Goal: Information Seeking & Learning: Check status

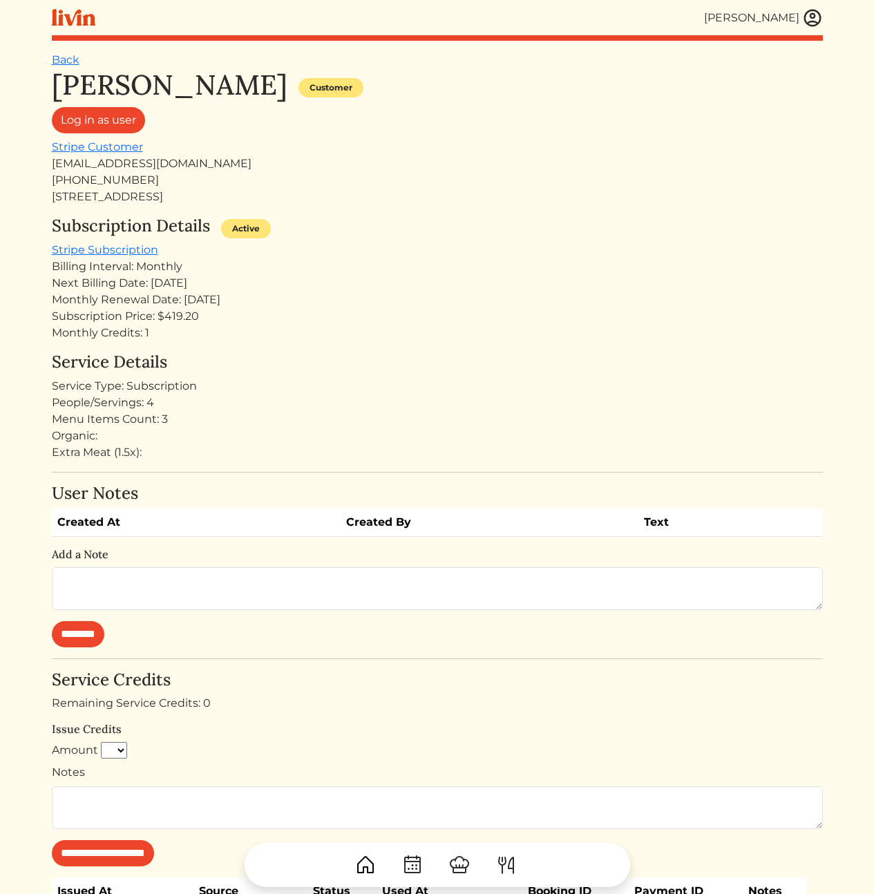
click at [184, 325] on div "Monthly Credits: 1" at bounding box center [437, 333] width 771 height 17
click at [289, 370] on h4 "Service Details" at bounding box center [437, 362] width 771 height 20
click at [419, 384] on div "Service Type: Subscription" at bounding box center [437, 386] width 771 height 17
drag, startPoint x: 186, startPoint y: 164, endPoint x: 50, endPoint y: 161, distance: 136.1
click at [50, 161] on div "[PERSON_NAME] [PERSON_NAME] Log out Dashboard Services Upcoming Completed Reque…" at bounding box center [437, 577] width 787 height 1154
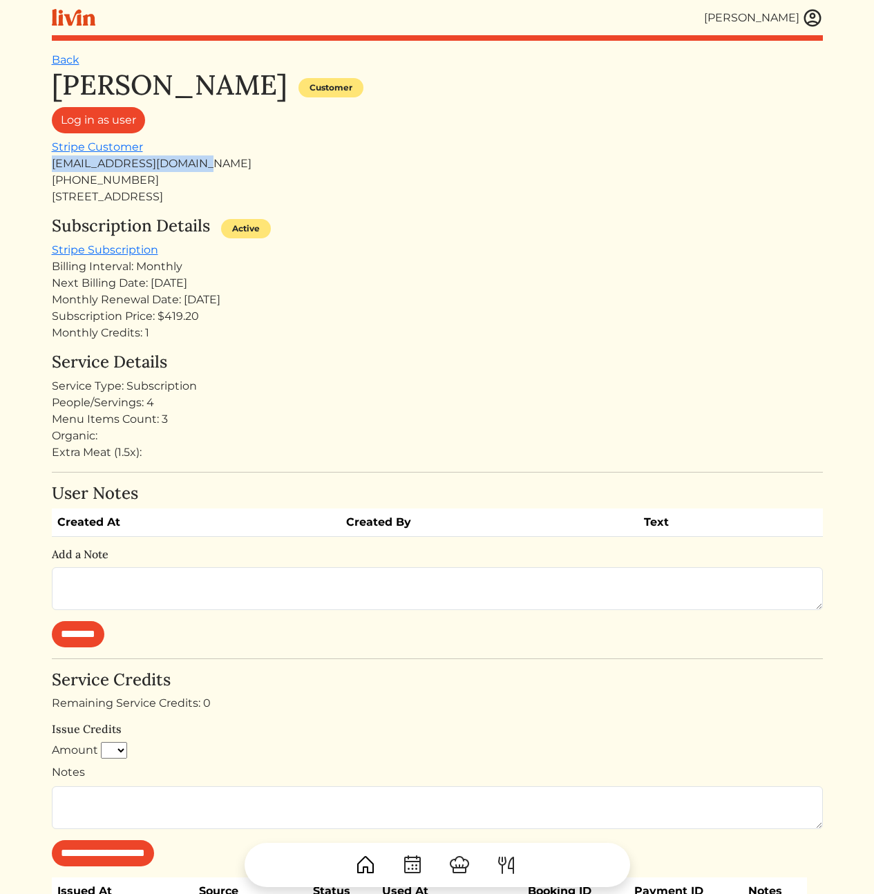
copy div "[EMAIL_ADDRESS][DOMAIN_NAME]"
click at [337, 356] on h4 "Service Details" at bounding box center [437, 362] width 771 height 20
click at [230, 338] on div "Monthly Credits: 1" at bounding box center [437, 333] width 771 height 17
drag, startPoint x: 387, startPoint y: 204, endPoint x: 372, endPoint y: 200, distance: 16.3
click at [387, 204] on div "[STREET_ADDRESS]" at bounding box center [437, 197] width 771 height 17
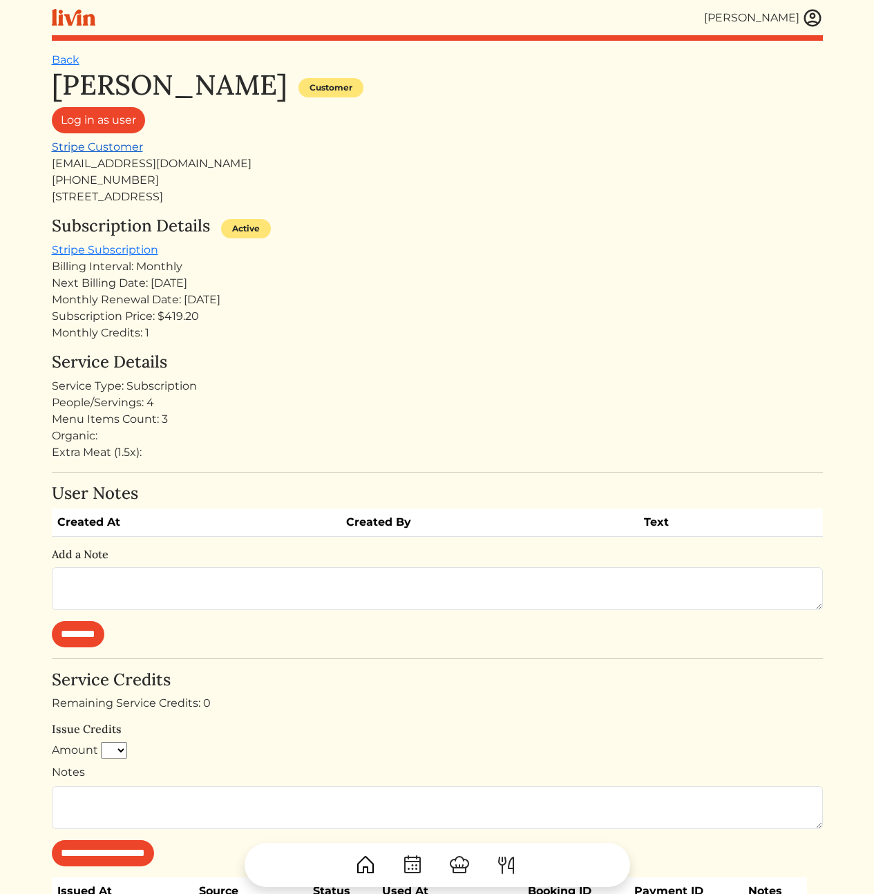
click at [108, 150] on link "Stripe Customer" at bounding box center [97, 146] width 91 height 13
click at [512, 365] on h4 "Service Details" at bounding box center [437, 362] width 771 height 20
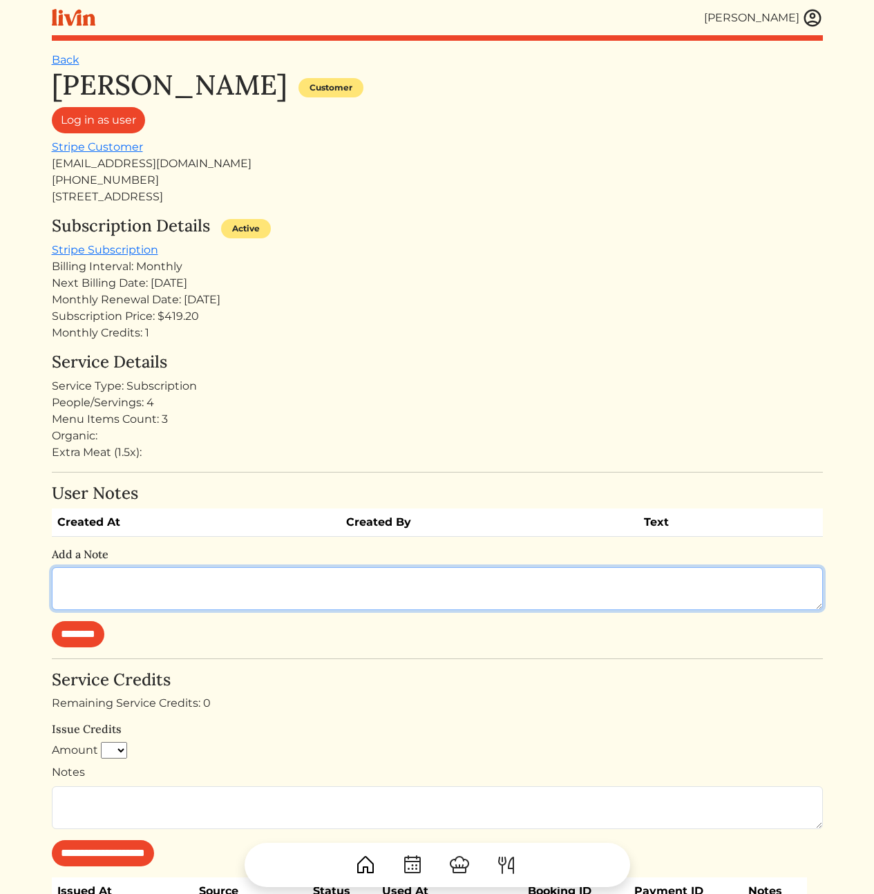
click at [270, 586] on textarea at bounding box center [437, 588] width 771 height 43
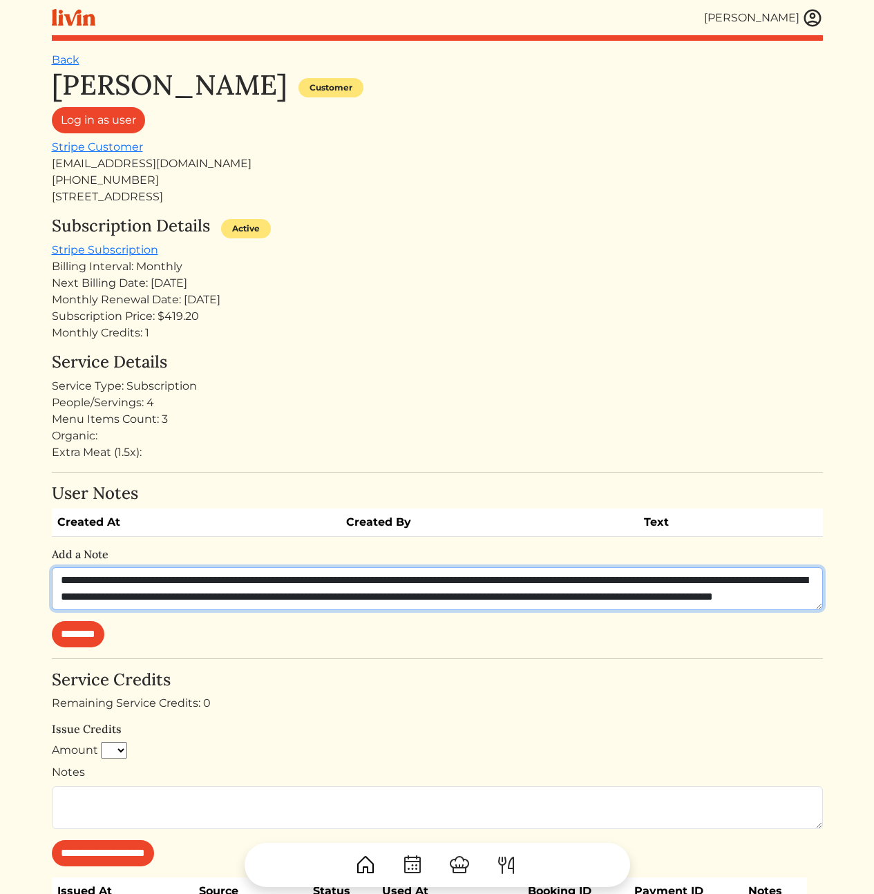
scroll to position [17, 0]
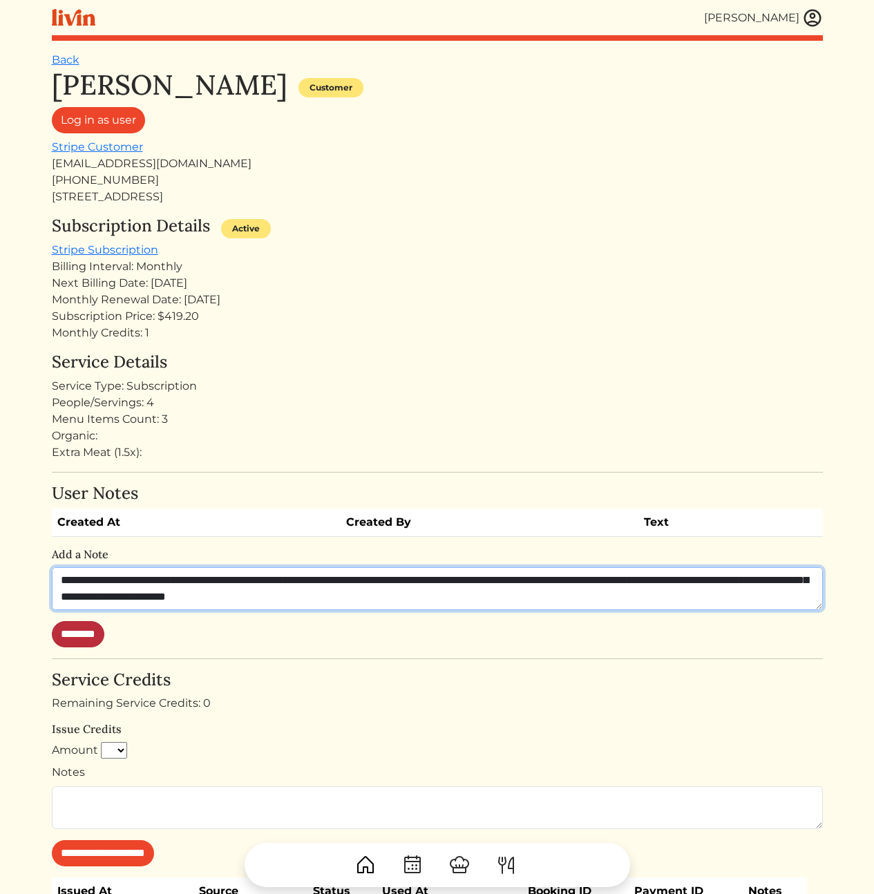
type textarea "**********"
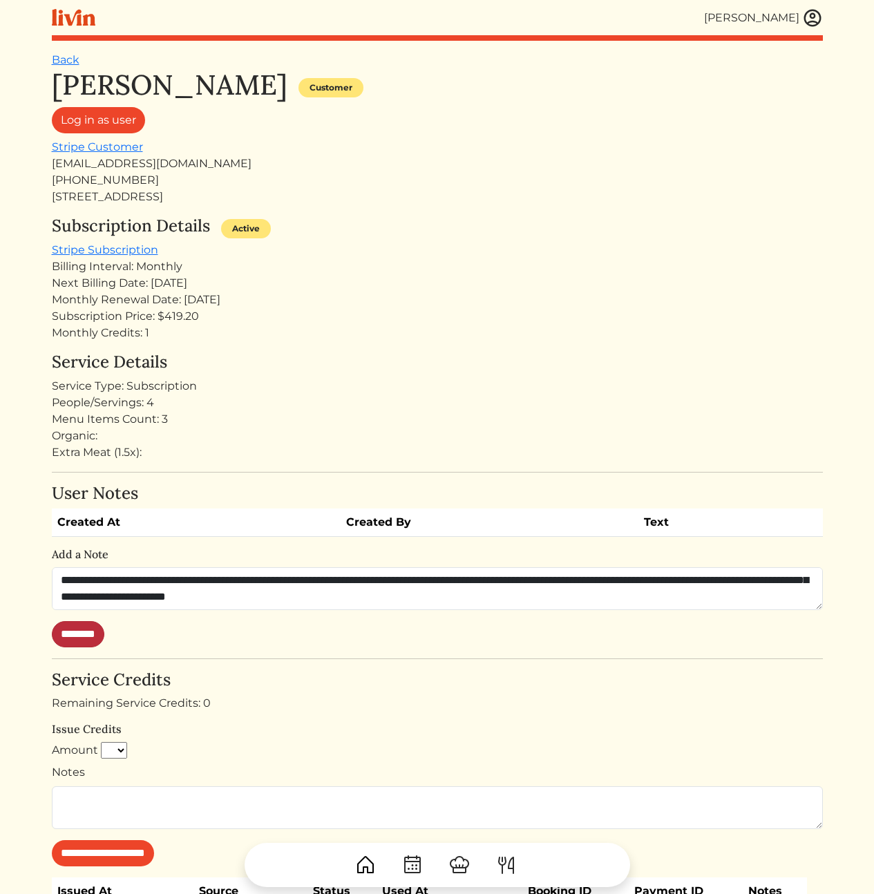
click at [94, 632] on input "********" at bounding box center [78, 634] width 52 height 26
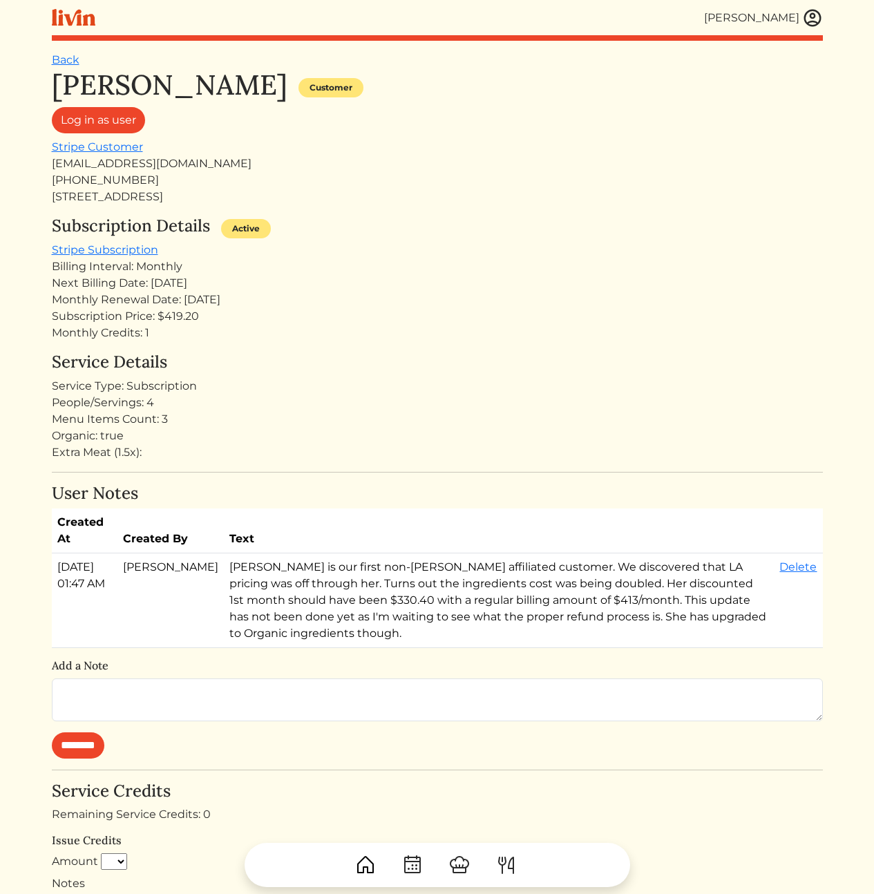
click at [557, 601] on td "[PERSON_NAME] is our first non-[PERSON_NAME] affiliated customer. We discovered…" at bounding box center [499, 600] width 550 height 95
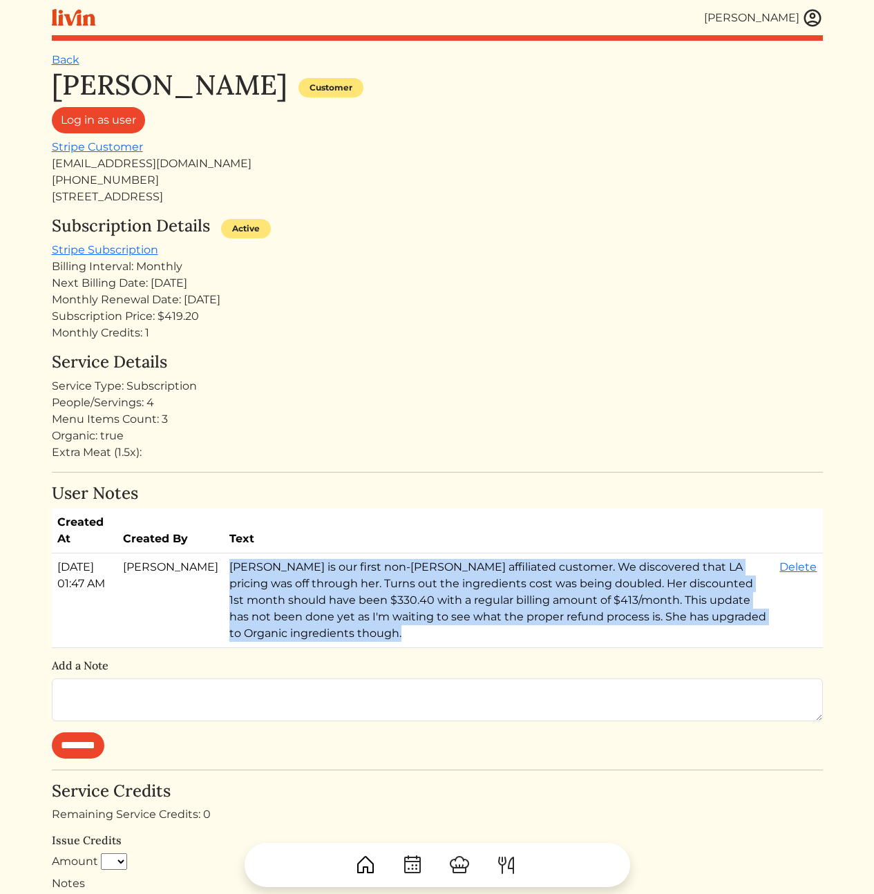
click at [557, 601] on td "[PERSON_NAME] is our first non-[PERSON_NAME] affiliated customer. We discovered…" at bounding box center [499, 600] width 550 height 95
click at [698, 625] on td "[PERSON_NAME] is our first non-[PERSON_NAME] affiliated customer. We discovered…" at bounding box center [499, 600] width 550 height 95
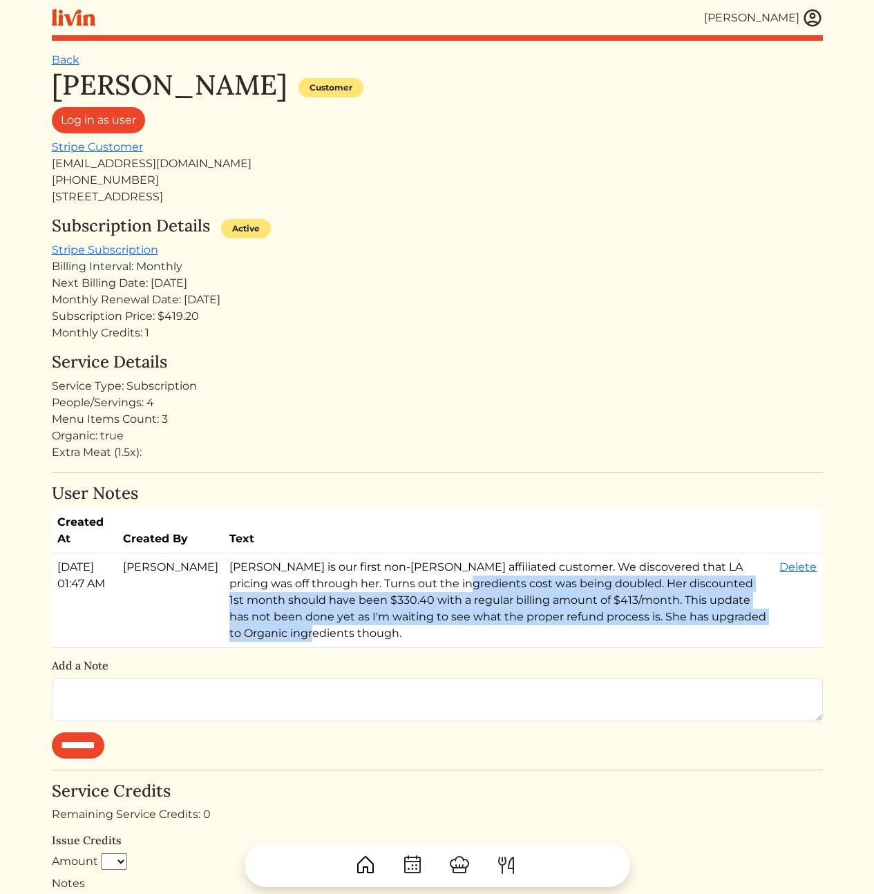
drag, startPoint x: 696, startPoint y: 624, endPoint x: 293, endPoint y: 584, distance: 404.6
click at [373, 588] on td "[PERSON_NAME] is our first non-[PERSON_NAME] affiliated customer. We discovered…" at bounding box center [499, 600] width 550 height 95
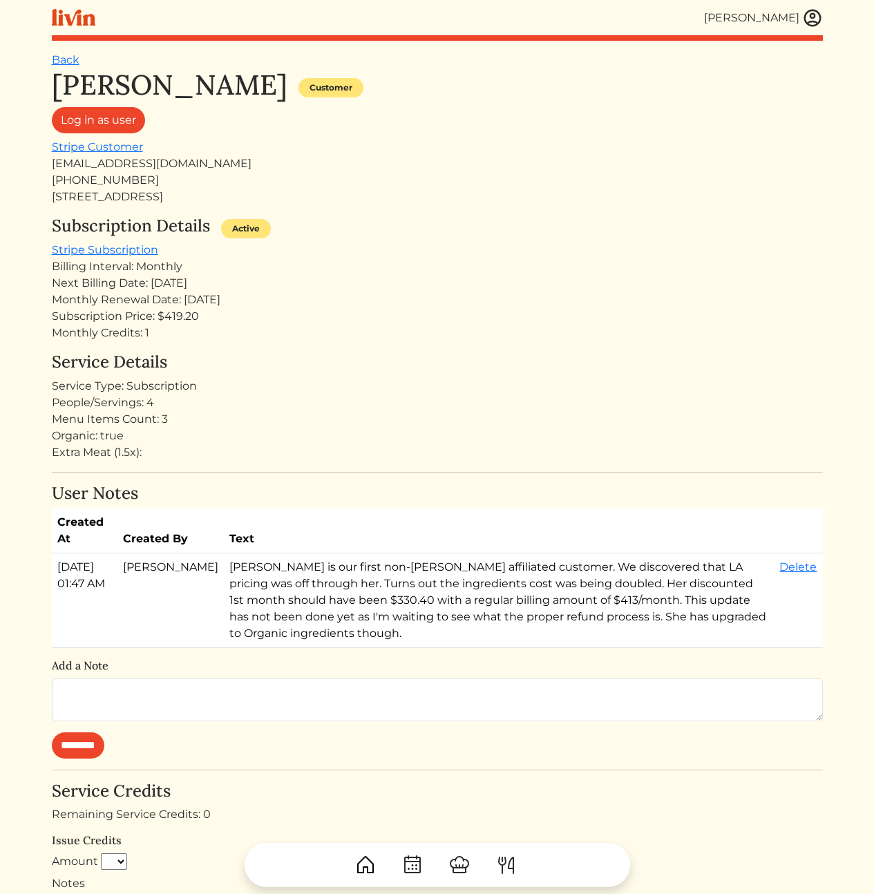
click at [286, 583] on td "[PERSON_NAME] is our first non-[PERSON_NAME] affiliated customer. We discovered…" at bounding box center [499, 600] width 550 height 95
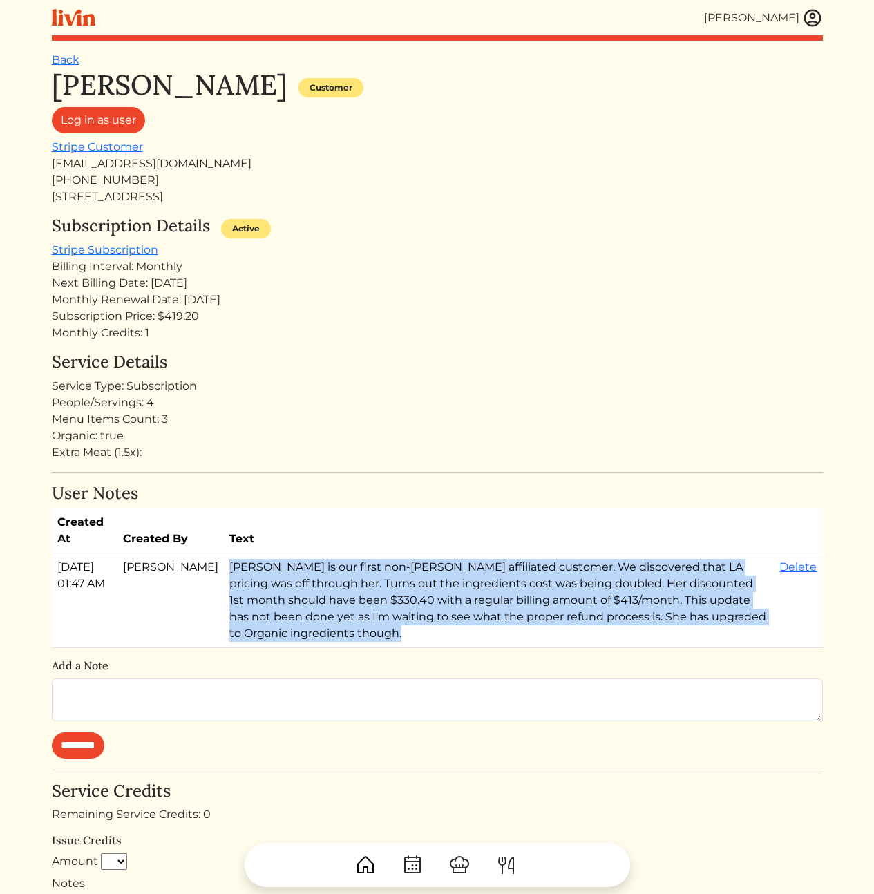
click at [286, 583] on td "[PERSON_NAME] is our first non-[PERSON_NAME] affiliated customer. We discovered…" at bounding box center [499, 600] width 550 height 95
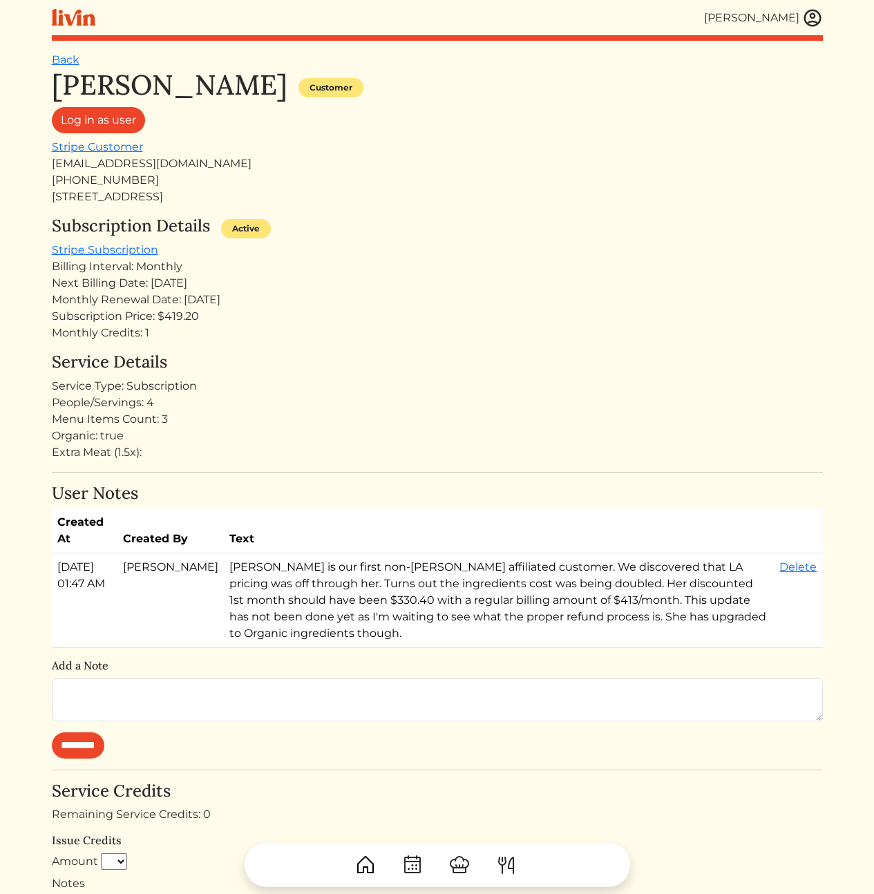
drag, startPoint x: 379, startPoint y: 584, endPoint x: 323, endPoint y: 582, distance: 56.0
click at [372, 584] on td "[PERSON_NAME] is our first non-[PERSON_NAME] affiliated customer. We discovered…" at bounding box center [499, 600] width 550 height 95
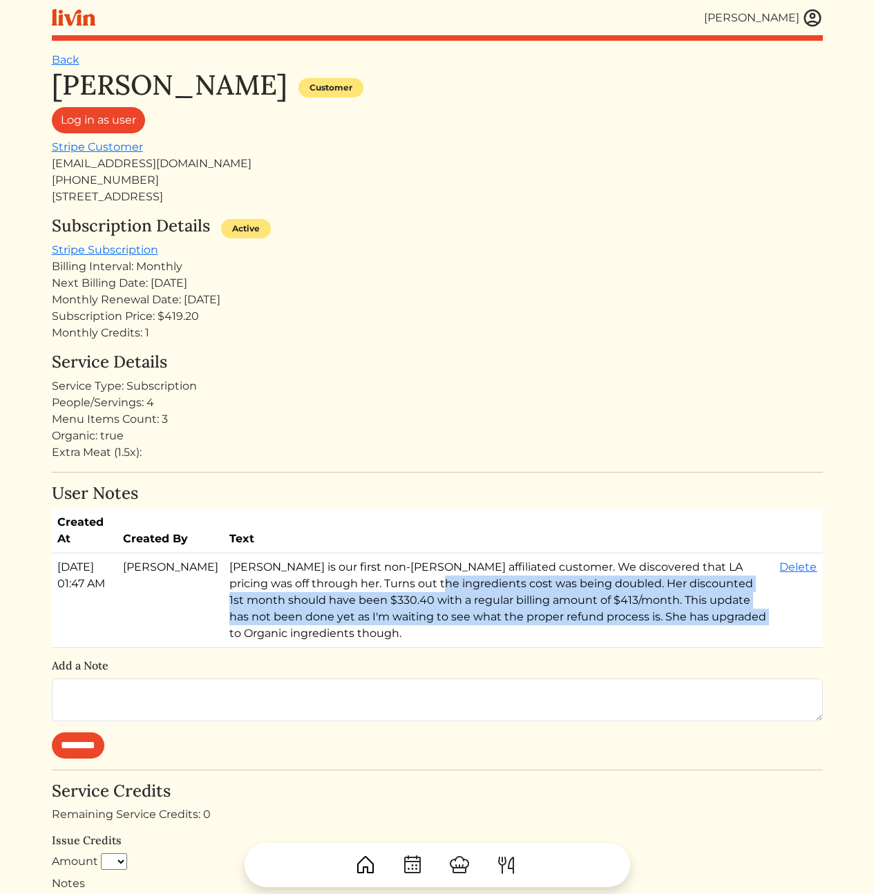
drag, startPoint x: 370, startPoint y: 586, endPoint x: 595, endPoint y: 619, distance: 228.3
click at [586, 618] on td "[PERSON_NAME] is our first non-[PERSON_NAME] affiliated customer. We discovered…" at bounding box center [499, 600] width 550 height 95
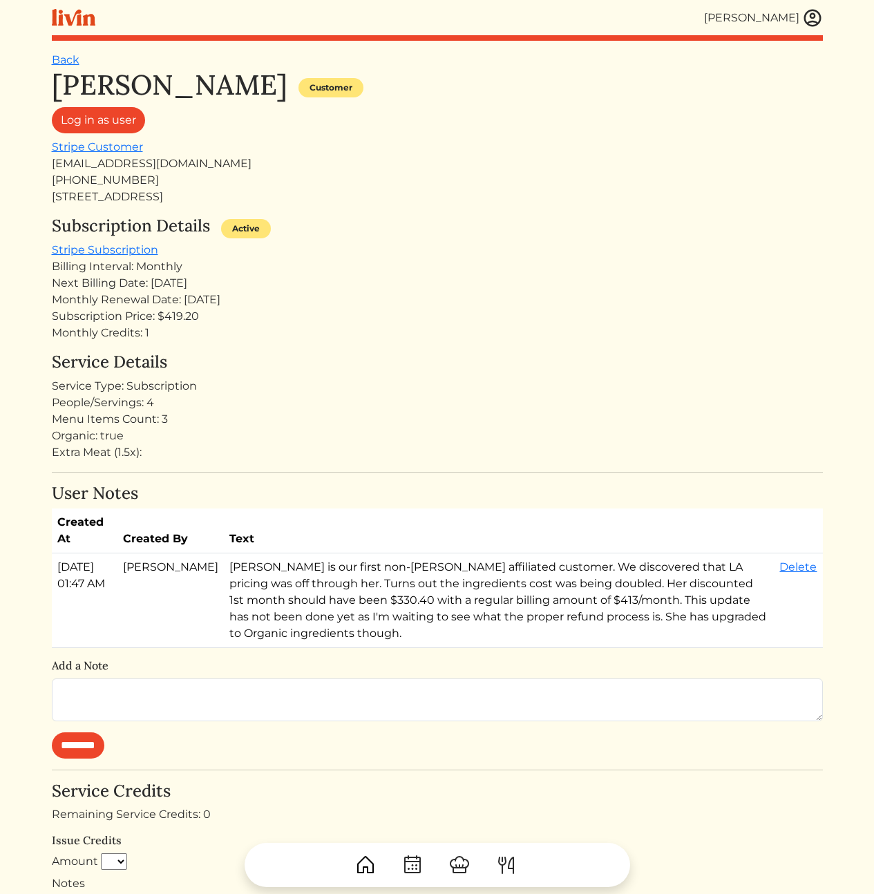
drag, startPoint x: 476, startPoint y: 602, endPoint x: 365, endPoint y: 578, distance: 113.8
click at [367, 581] on td "[PERSON_NAME] is our first non-[PERSON_NAME] affiliated customer. We discovered…" at bounding box center [499, 600] width 550 height 95
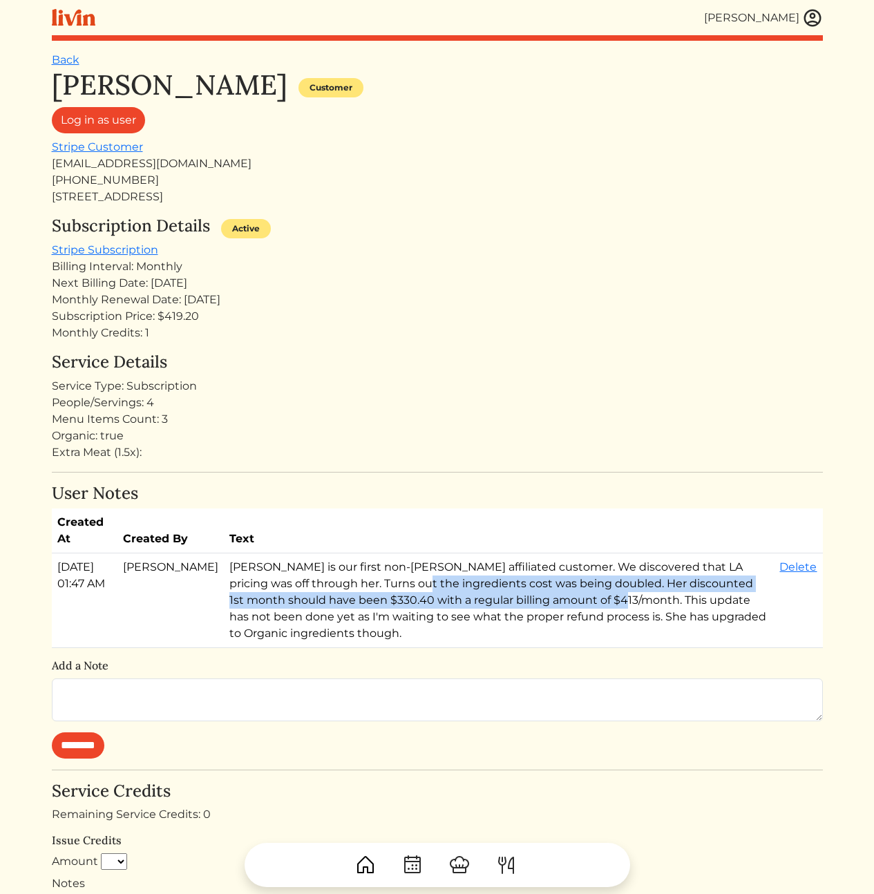
drag, startPoint x: 425, startPoint y: 594, endPoint x: 476, endPoint y: 604, distance: 51.5
click at [476, 602] on td "[PERSON_NAME] is our first non-[PERSON_NAME] affiliated customer. We discovered…" at bounding box center [499, 600] width 550 height 95
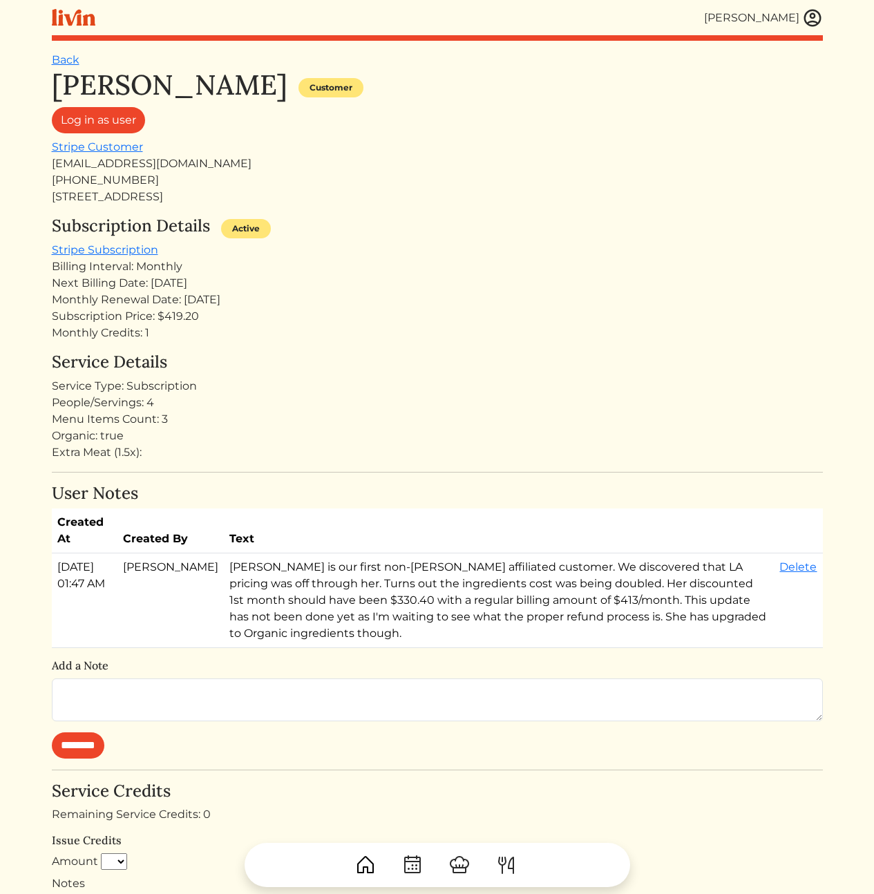
drag, startPoint x: 477, startPoint y: 605, endPoint x: 483, endPoint y: 609, distance: 8.1
click at [478, 606] on td "[PERSON_NAME] is our first non-[PERSON_NAME] affiliated customer. We discovered…" at bounding box center [499, 600] width 550 height 95
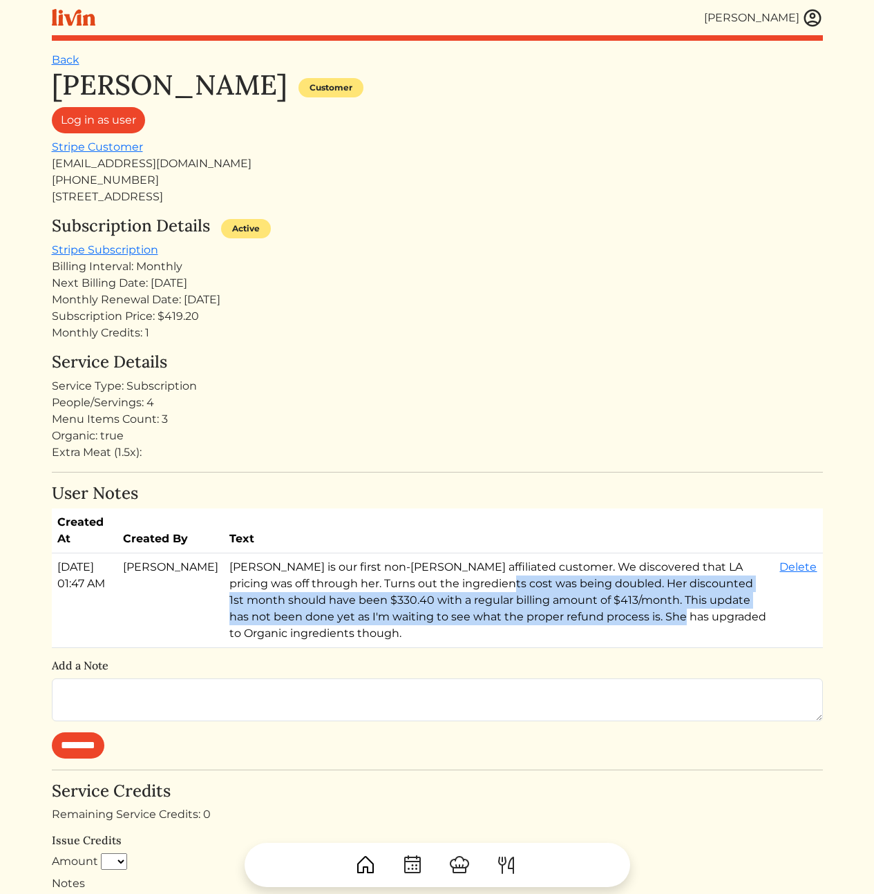
drag, startPoint x: 475, startPoint y: 601, endPoint x: 400, endPoint y: 582, distance: 77.1
click at [403, 580] on td "[PERSON_NAME] is our first non-[PERSON_NAME] affiliated customer. We discovered…" at bounding box center [499, 600] width 550 height 95
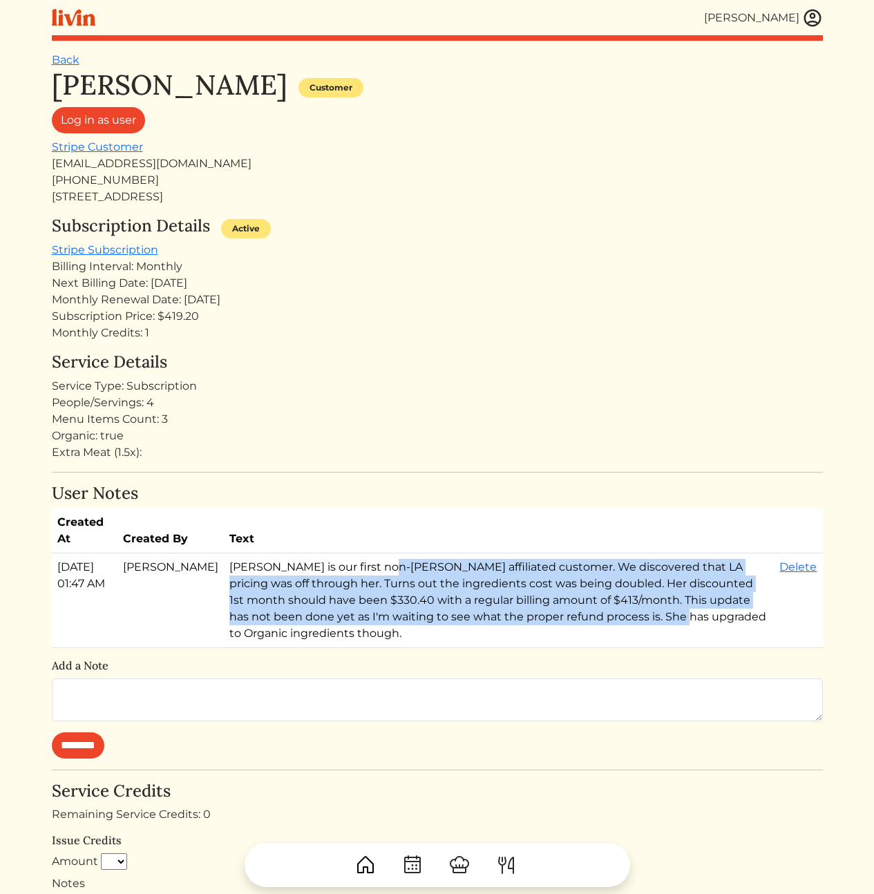
drag, startPoint x: 364, startPoint y: 573, endPoint x: 546, endPoint y: 620, distance: 187.6
click at [513, 617] on td "[PERSON_NAME] is our first non-[PERSON_NAME] affiliated customer. We discovered…" at bounding box center [499, 600] width 550 height 95
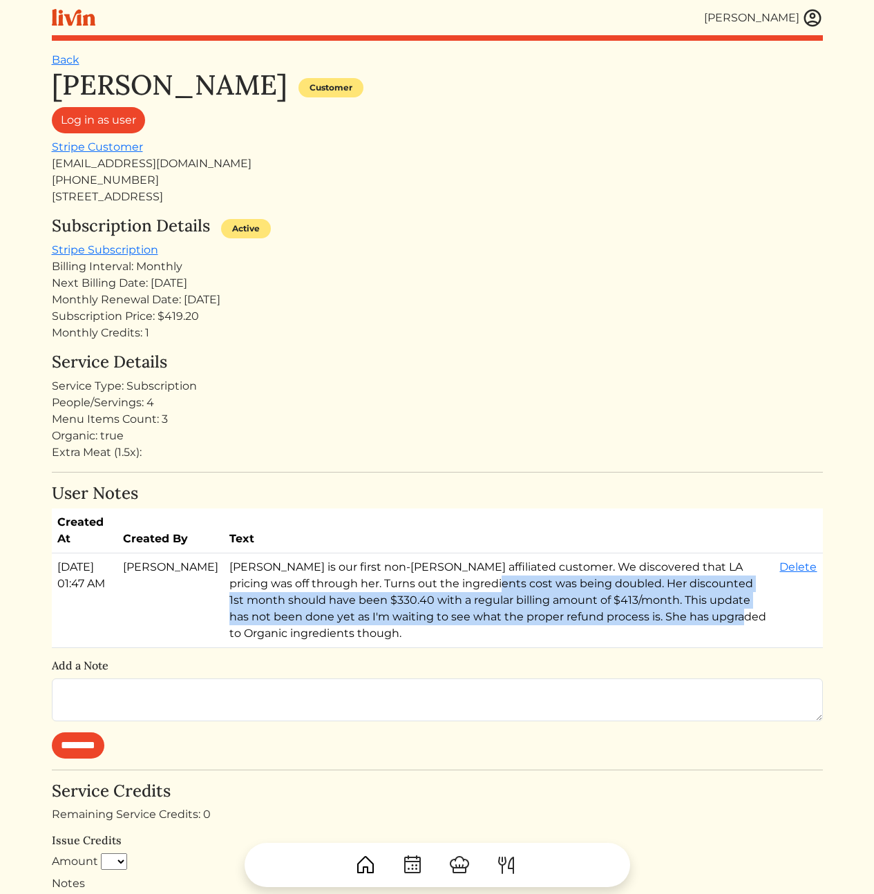
drag, startPoint x: 516, startPoint y: 604, endPoint x: 358, endPoint y: 577, distance: 159.8
click at [358, 577] on td "[PERSON_NAME] is our first non-[PERSON_NAME] affiliated customer. We discovered…" at bounding box center [499, 600] width 550 height 95
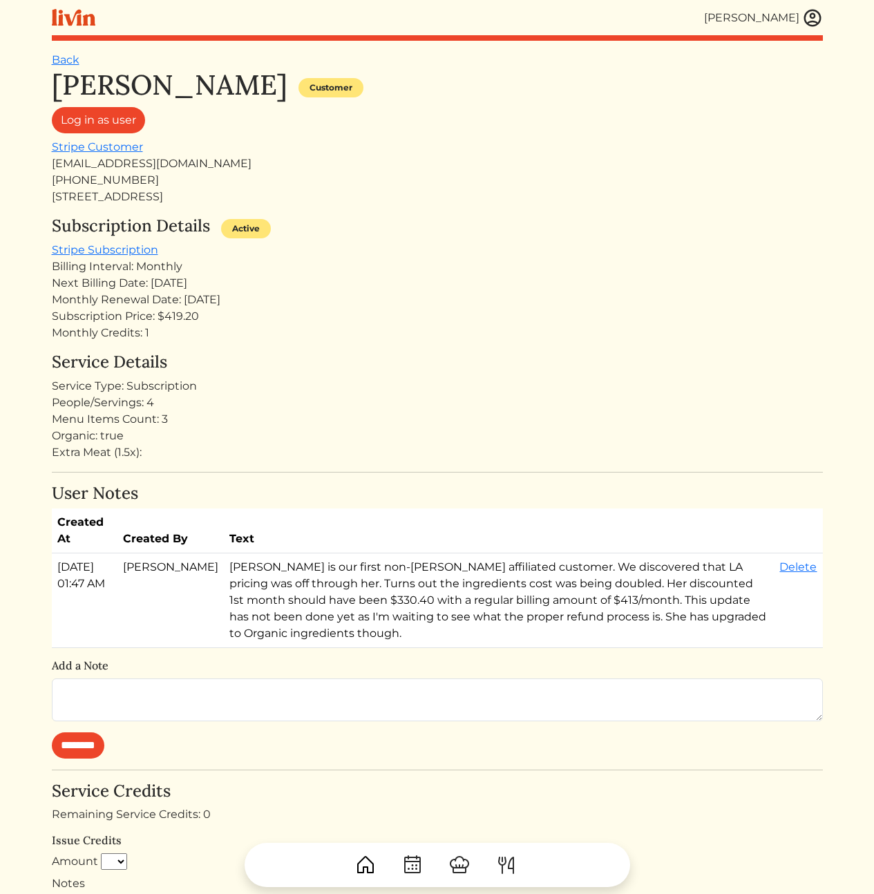
click at [355, 571] on td "[PERSON_NAME] is our first non-[PERSON_NAME] affiliated customer. We discovered…" at bounding box center [499, 600] width 550 height 95
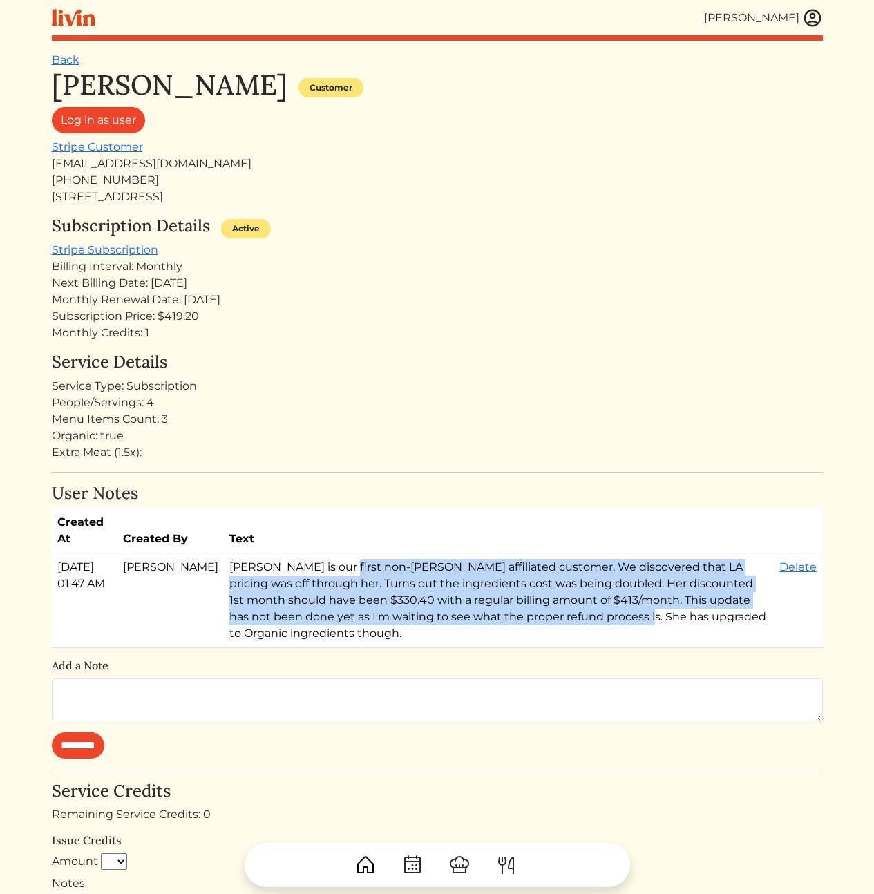
drag, startPoint x: 301, startPoint y: 568, endPoint x: 466, endPoint y: 609, distance: 169.4
click at [464, 609] on td "[PERSON_NAME] is our first non-[PERSON_NAME] affiliated customer. We discovered…" at bounding box center [499, 600] width 550 height 95
click at [466, 609] on td "[PERSON_NAME] is our first non-[PERSON_NAME] affiliated customer. We discovered…" at bounding box center [499, 600] width 550 height 95
drag, startPoint x: 448, startPoint y: 617, endPoint x: 384, endPoint y: 574, distance: 77.0
click at [388, 574] on td "[PERSON_NAME] is our first non-[PERSON_NAME] affiliated customer. We discovered…" at bounding box center [499, 600] width 550 height 95
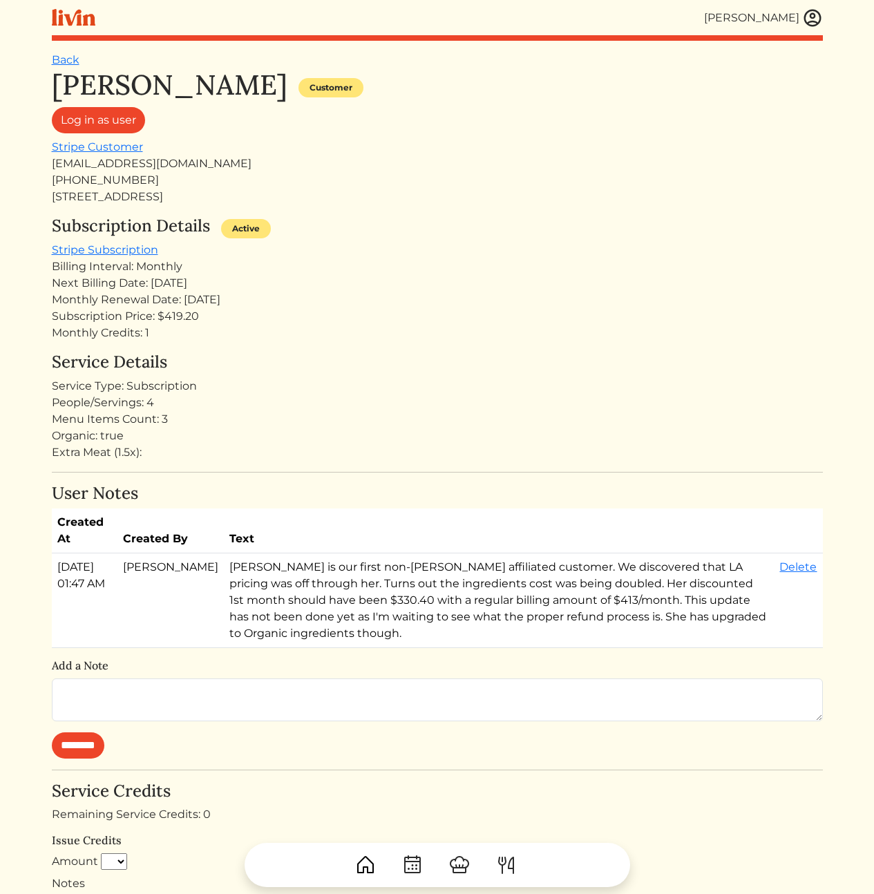
click at [338, 575] on td "[PERSON_NAME] is our first non-[PERSON_NAME] affiliated customer. We discovered…" at bounding box center [499, 600] width 550 height 95
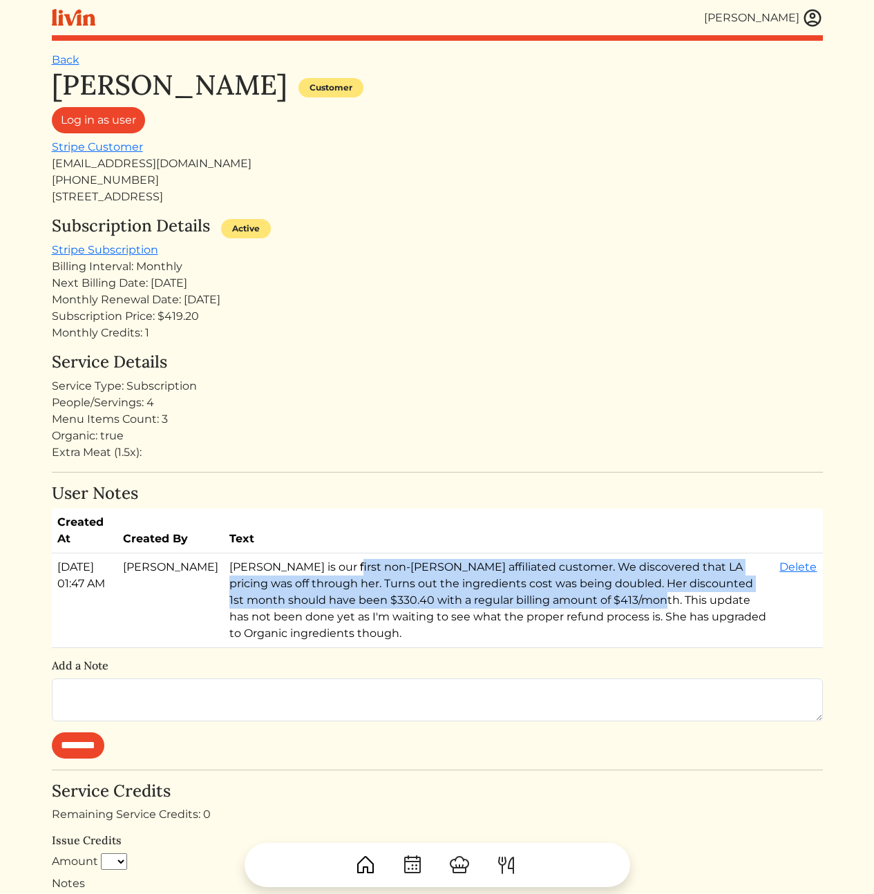
drag, startPoint x: 343, startPoint y: 574, endPoint x: 488, endPoint y: 607, distance: 148.1
click at [478, 605] on td "[PERSON_NAME] is our first non-[PERSON_NAME] affiliated customer. We discovered…" at bounding box center [499, 600] width 550 height 95
click at [424, 589] on td "[PERSON_NAME] is our first non-[PERSON_NAME] affiliated customer. We discovered…" at bounding box center [499, 600] width 550 height 95
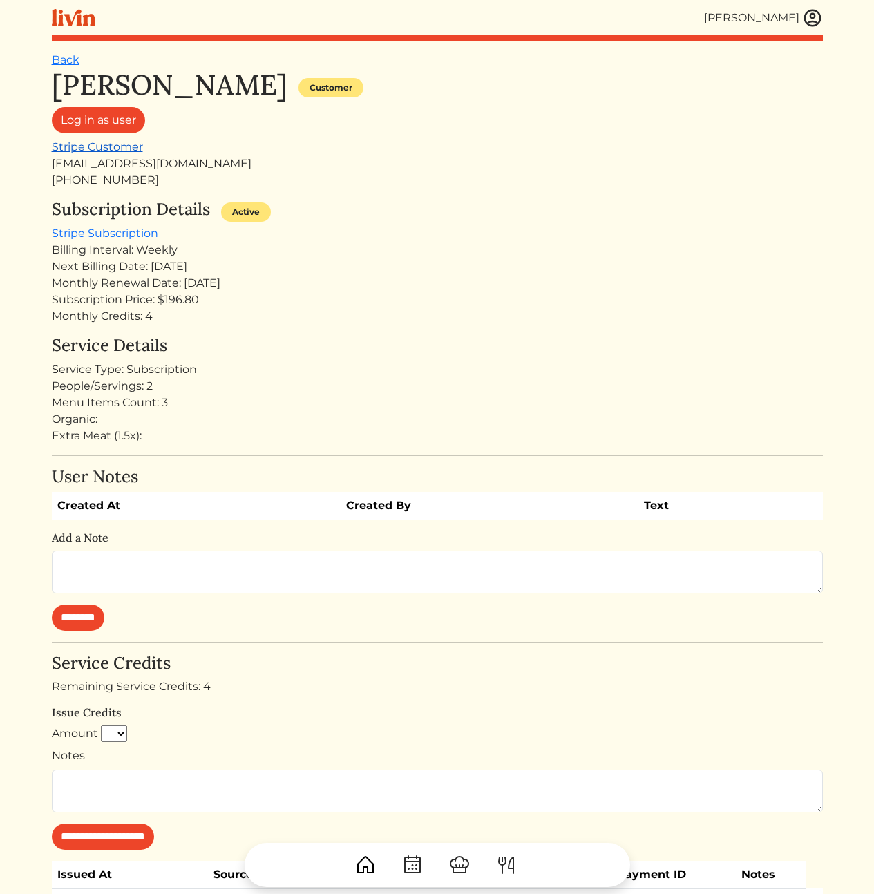
click at [91, 146] on link "Stripe Customer" at bounding box center [97, 146] width 91 height 13
drag, startPoint x: 116, startPoint y: 262, endPoint x: 211, endPoint y: 316, distance: 108.9
click at [182, 304] on div "Subscription Details Active Stripe Subscription Billing Interval: Weekly Next B…" at bounding box center [437, 262] width 771 height 125
drag, startPoint x: 211, startPoint y: 312, endPoint x: 188, endPoint y: 252, distance: 63.6
click at [188, 252] on div "Subscription Details Active Stripe Subscription Billing Interval: Weekly Next B…" at bounding box center [437, 262] width 771 height 125
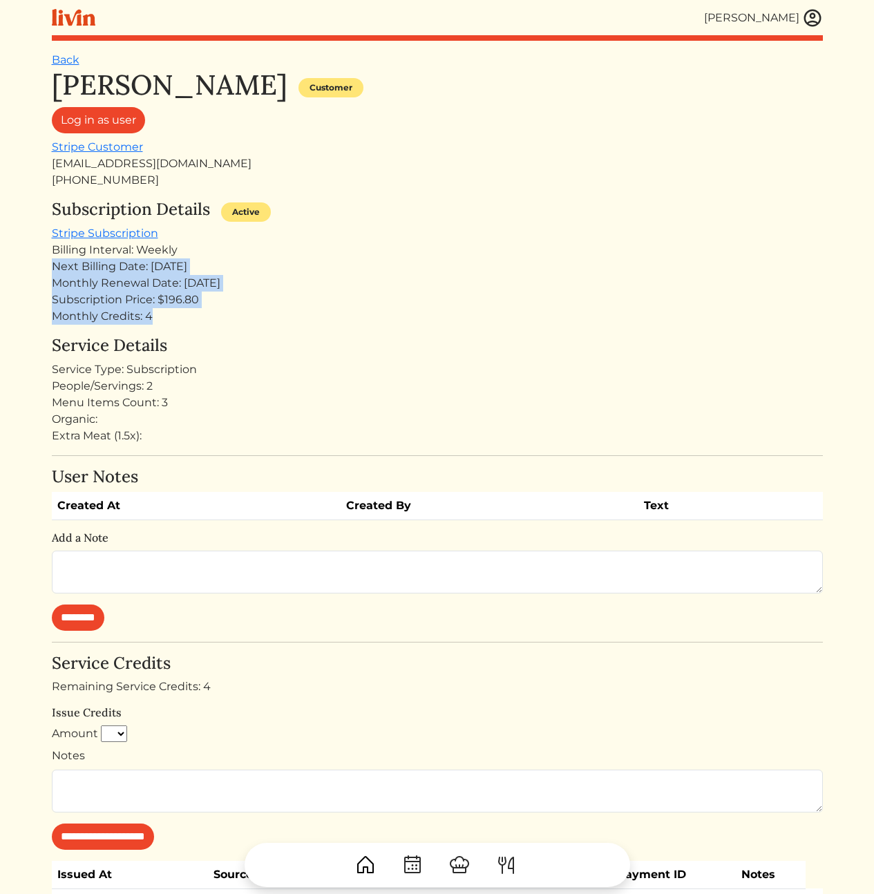
click at [188, 252] on div "Billing Interval: Weekly" at bounding box center [437, 250] width 771 height 17
drag, startPoint x: 173, startPoint y: 247, endPoint x: 205, endPoint y: 306, distance: 67.7
click at [197, 303] on div "Subscription Details Active Stripe Subscription Billing Interval: Weekly Next B…" at bounding box center [437, 262] width 771 height 125
click at [205, 307] on div "Subscription Price: $196.80" at bounding box center [437, 299] width 771 height 17
drag, startPoint x: 213, startPoint y: 325, endPoint x: 205, endPoint y: 259, distance: 66.8
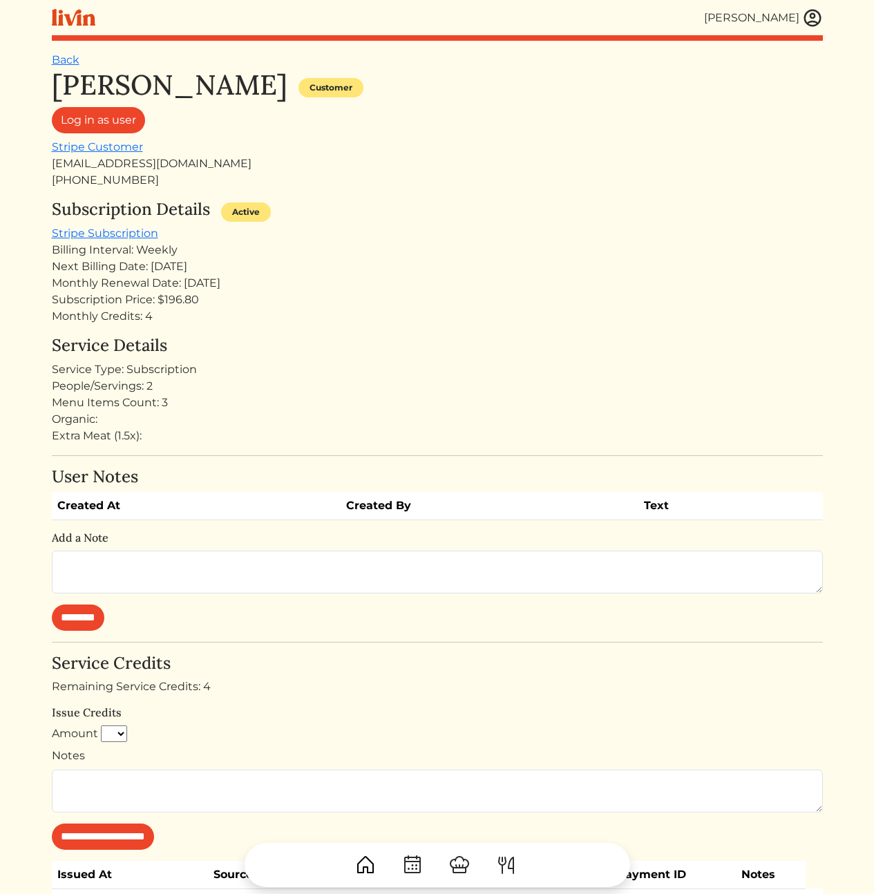
click at [205, 259] on div "Cody Peterson Customer Log in as user Stripe Customer codyrpeterson@gmail.com +…" at bounding box center [437, 573] width 771 height 1010
click at [205, 259] on div "Next Billing Date: [DATE]" at bounding box center [437, 266] width 771 height 17
drag, startPoint x: 158, startPoint y: 316, endPoint x: 48, endPoint y: 311, distance: 109.9
click at [48, 311] on div "[PERSON_NAME] [PERSON_NAME] Log out Dashboard Services Upcoming Completed Reque…" at bounding box center [437, 572] width 787 height 1145
click at [196, 315] on div "Monthly Credits: 4" at bounding box center [437, 316] width 771 height 17
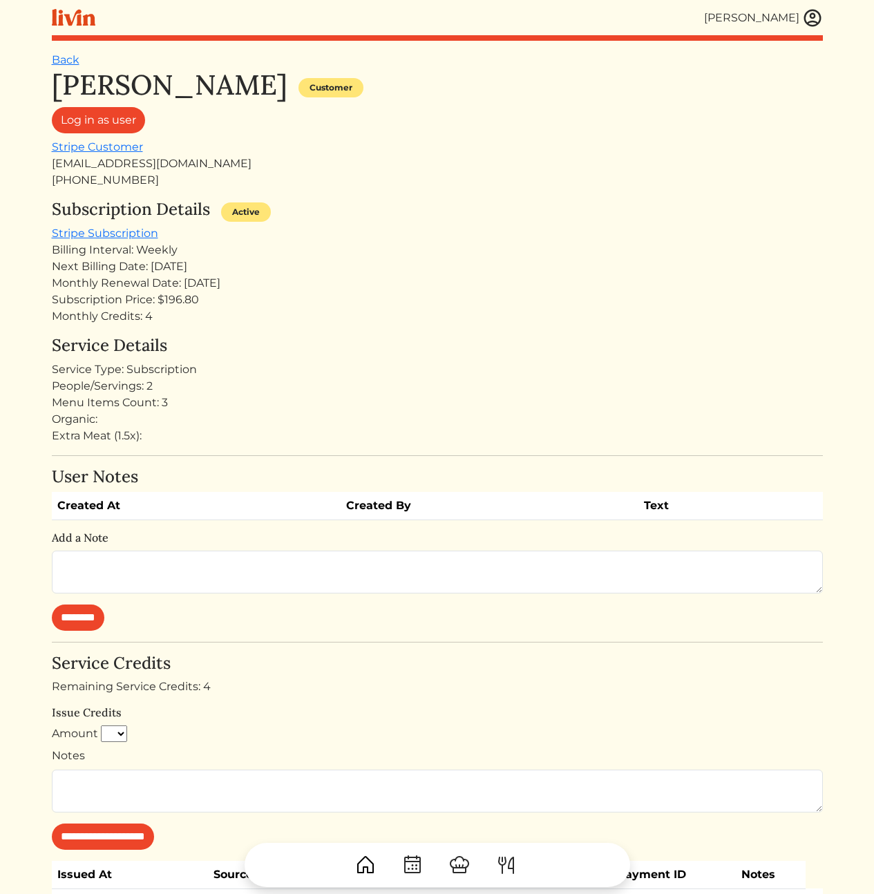
click at [467, 275] on div "Monthly Renewal Date: Sep 05, 2025" at bounding box center [437, 283] width 771 height 17
click at [130, 290] on div "Monthly Renewal Date: [DATE]" at bounding box center [437, 283] width 771 height 17
click at [130, 291] on div "Monthly Renewal Date: [DATE]" at bounding box center [437, 283] width 771 height 17
click at [130, 291] on div "Subscription Price: $196.80" at bounding box center [437, 299] width 771 height 17
click at [245, 309] on div "Monthly Credits: 4" at bounding box center [437, 316] width 771 height 17
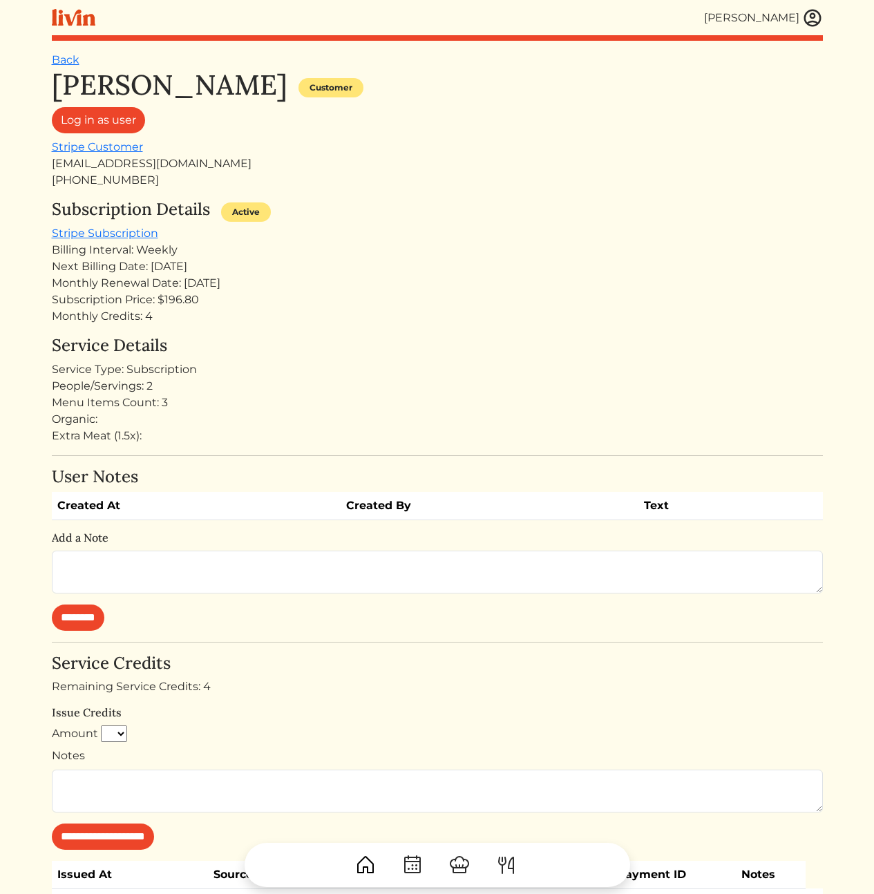
drag, startPoint x: 615, startPoint y: 170, endPoint x: 528, endPoint y: 195, distance: 90.5
click at [614, 170] on div "codyrpeterson@gmail.com" at bounding box center [437, 163] width 771 height 17
click at [164, 297] on div "Subscription Price: $196.80" at bounding box center [437, 299] width 771 height 17
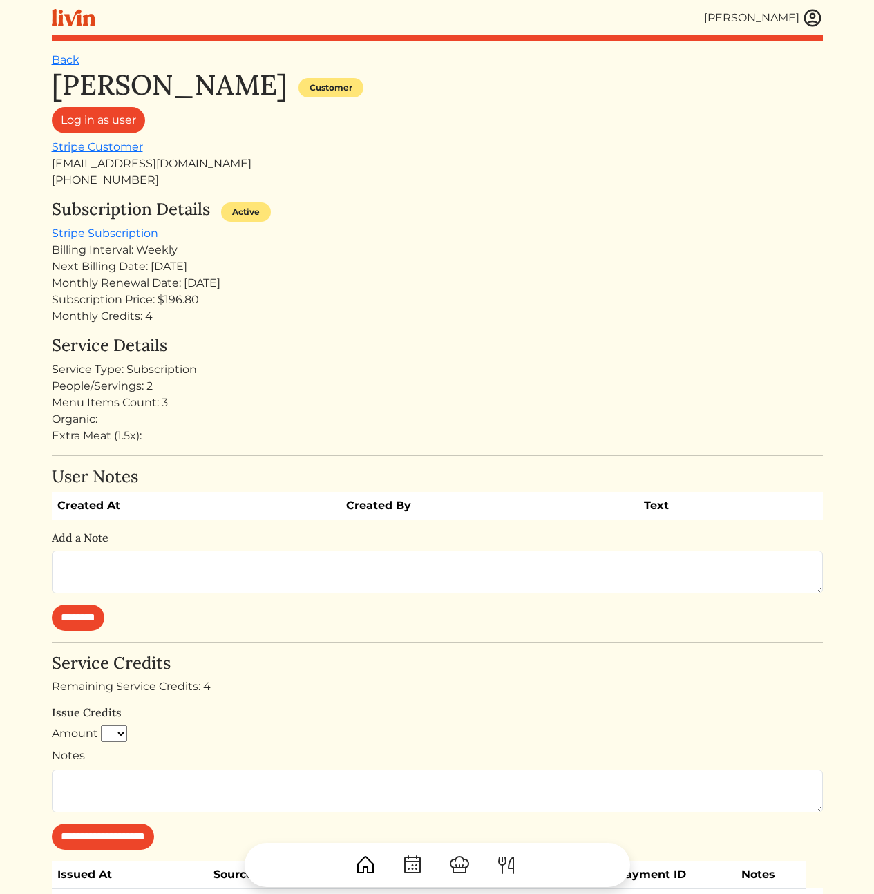
click at [512, 269] on div "Next Billing Date: [DATE]" at bounding box center [437, 266] width 771 height 17
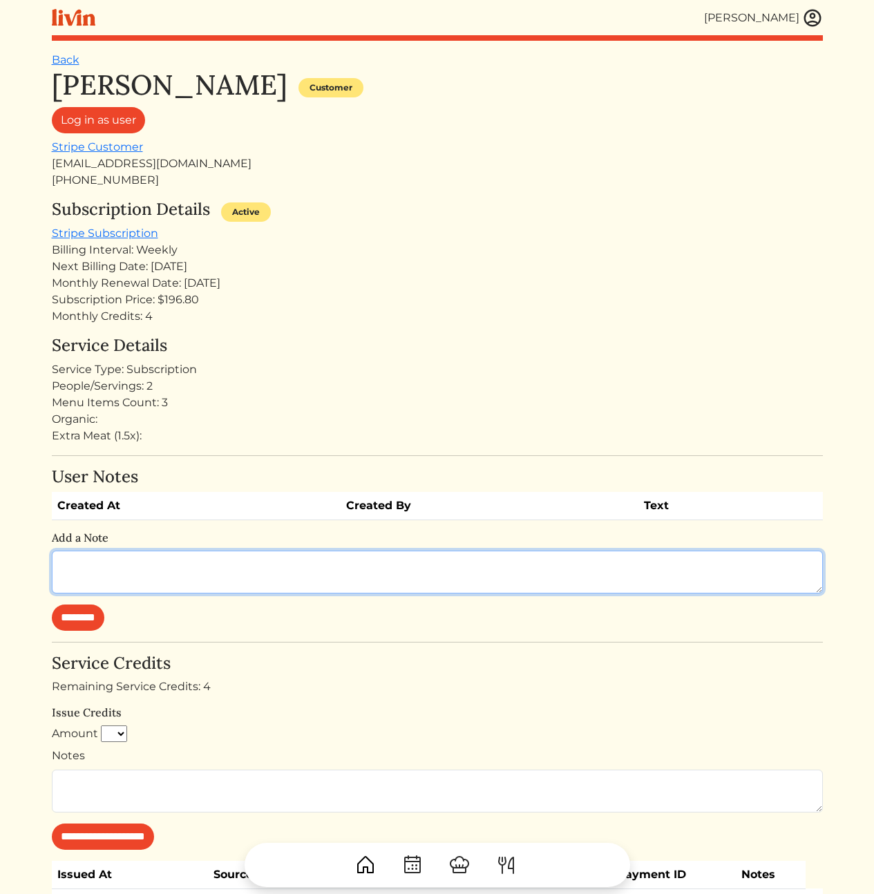
click at [167, 564] on textarea at bounding box center [437, 571] width 771 height 43
click at [198, 566] on textarea at bounding box center [437, 571] width 771 height 43
click at [337, 577] on textarea "**********" at bounding box center [437, 571] width 771 height 43
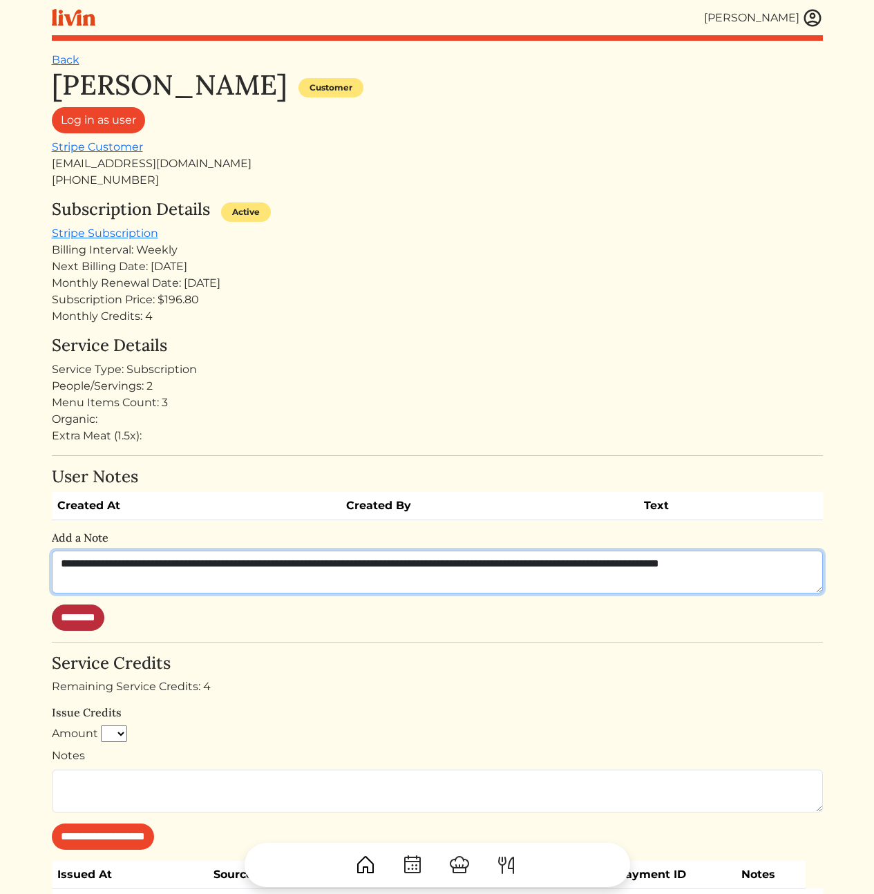
type textarea "**********"
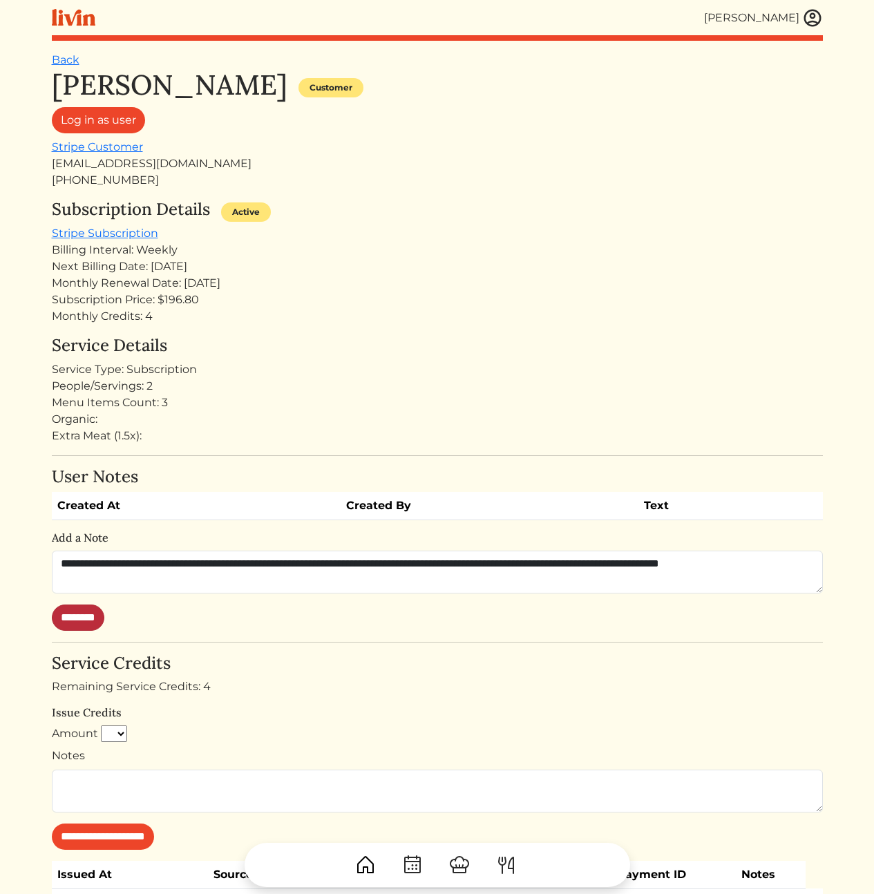
click at [92, 624] on input "********" at bounding box center [78, 617] width 52 height 26
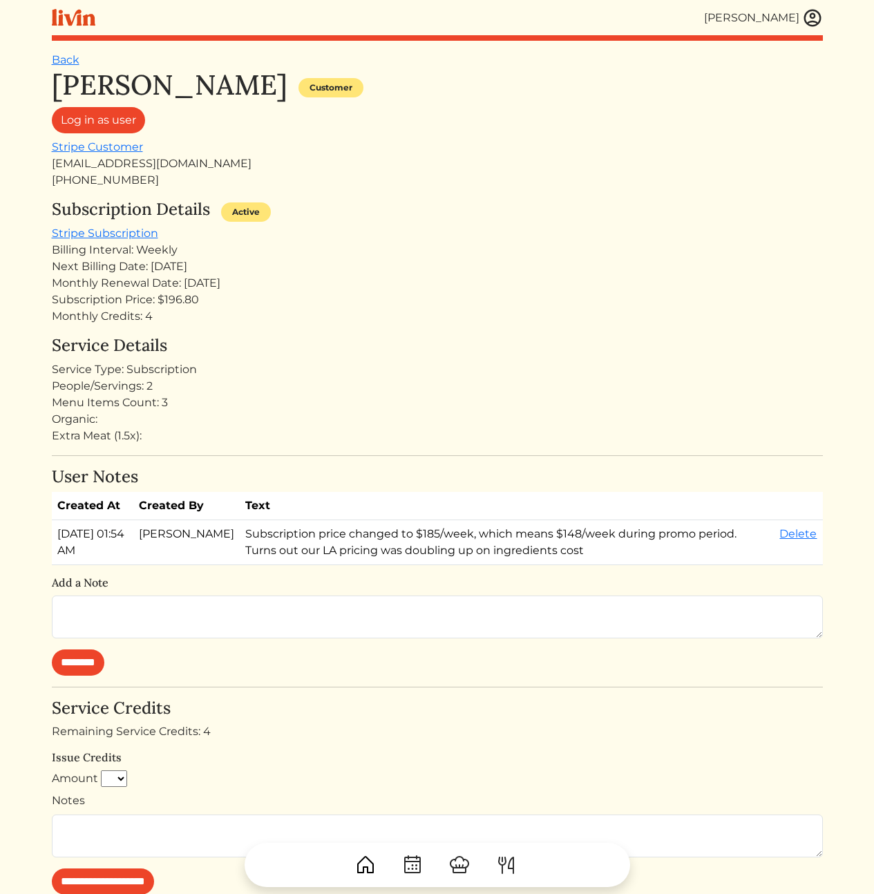
click at [588, 565] on td "Subscription price changed to $185/week, which means $148/week during promo per…" at bounding box center [507, 542] width 534 height 45
click at [198, 162] on div "[EMAIL_ADDRESS][DOMAIN_NAME]" at bounding box center [437, 163] width 771 height 17
drag, startPoint x: 200, startPoint y: 164, endPoint x: 46, endPoint y: 162, distance: 154.0
click at [46, 162] on div "[PERSON_NAME] [PERSON_NAME] Log out Dashboard Services Upcoming Completed Reque…" at bounding box center [437, 594] width 787 height 1189
copy div "[EMAIL_ADDRESS][DOMAIN_NAME]"
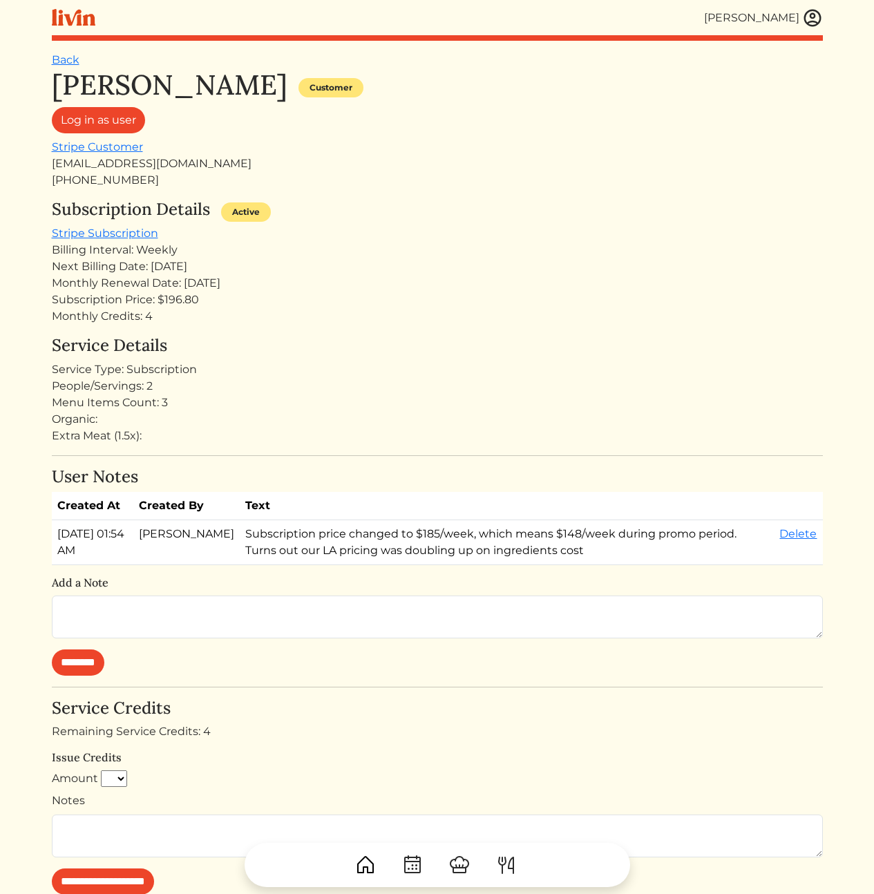
click at [495, 312] on div "Monthly Credits: 4" at bounding box center [437, 316] width 771 height 17
click at [701, 153] on div "[PERSON_NAME] Customer Log in as user Stripe Customer [EMAIL_ADDRESS][DOMAIN_NA…" at bounding box center [437, 128] width 771 height 120
click at [812, 17] on img at bounding box center [812, 18] width 21 height 21
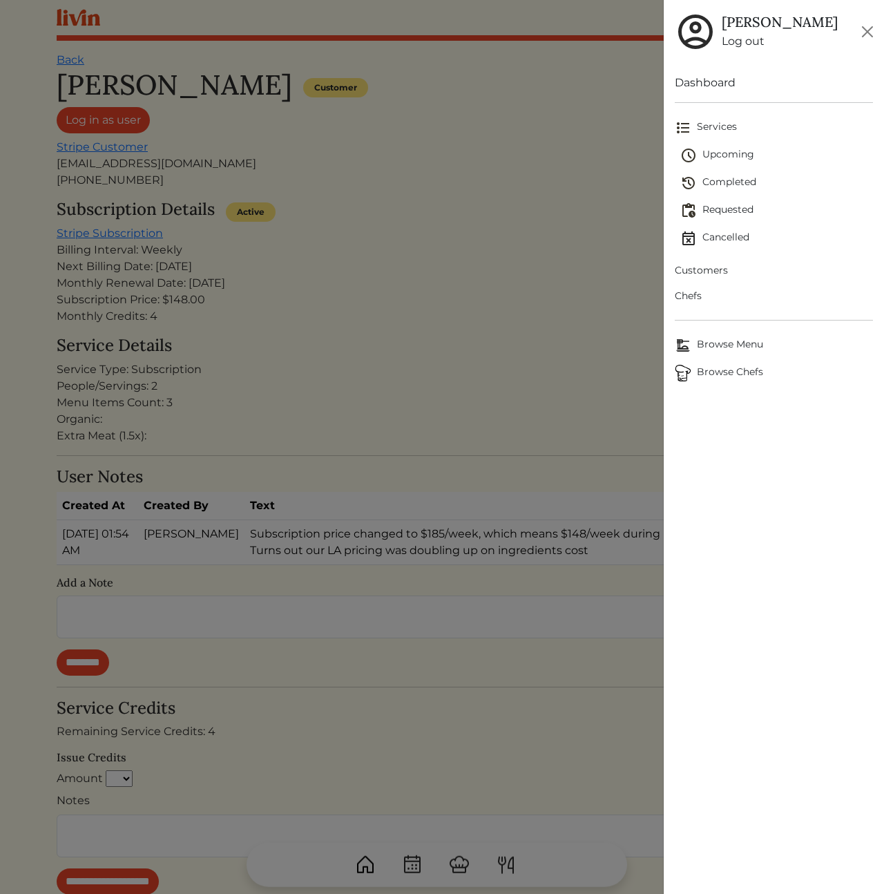
click at [705, 274] on span "Customers" at bounding box center [774, 270] width 198 height 15
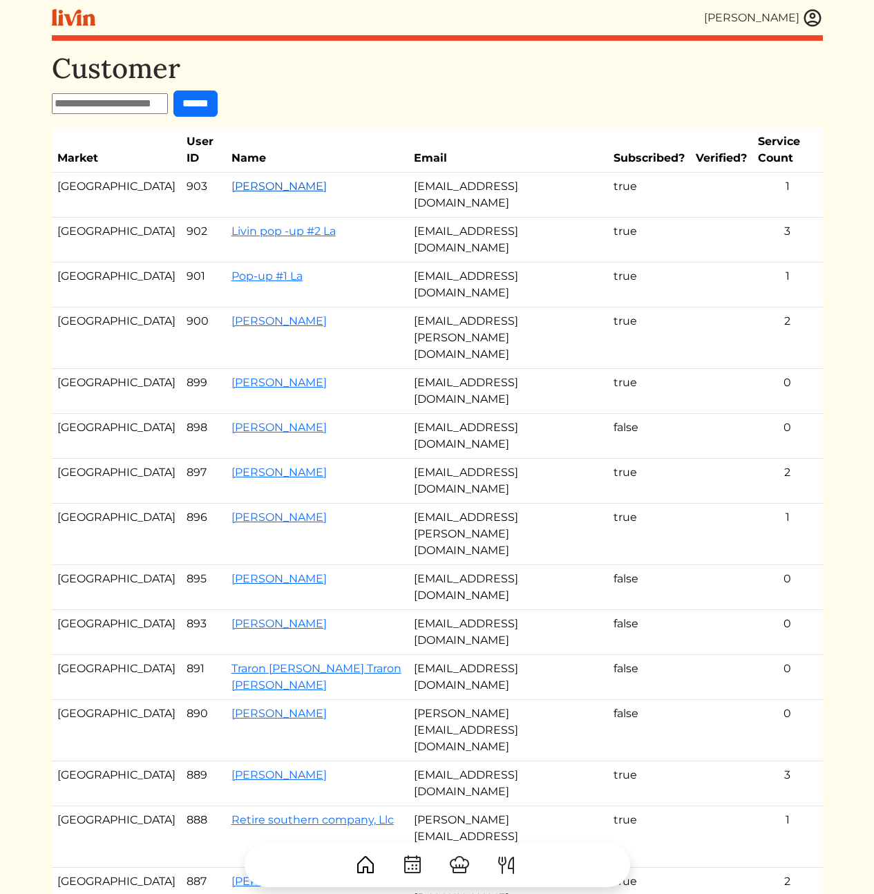
click at [231, 180] on link "[PERSON_NAME]" at bounding box center [278, 186] width 95 height 13
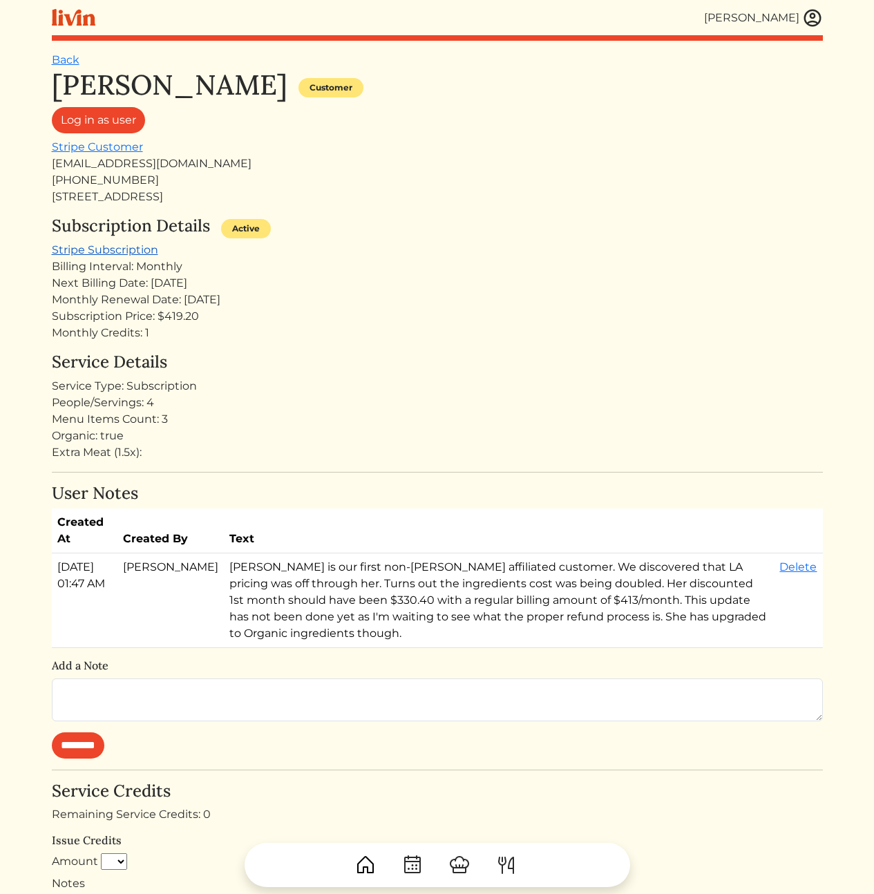
click at [117, 251] on link "Stripe Subscription" at bounding box center [105, 249] width 106 height 13
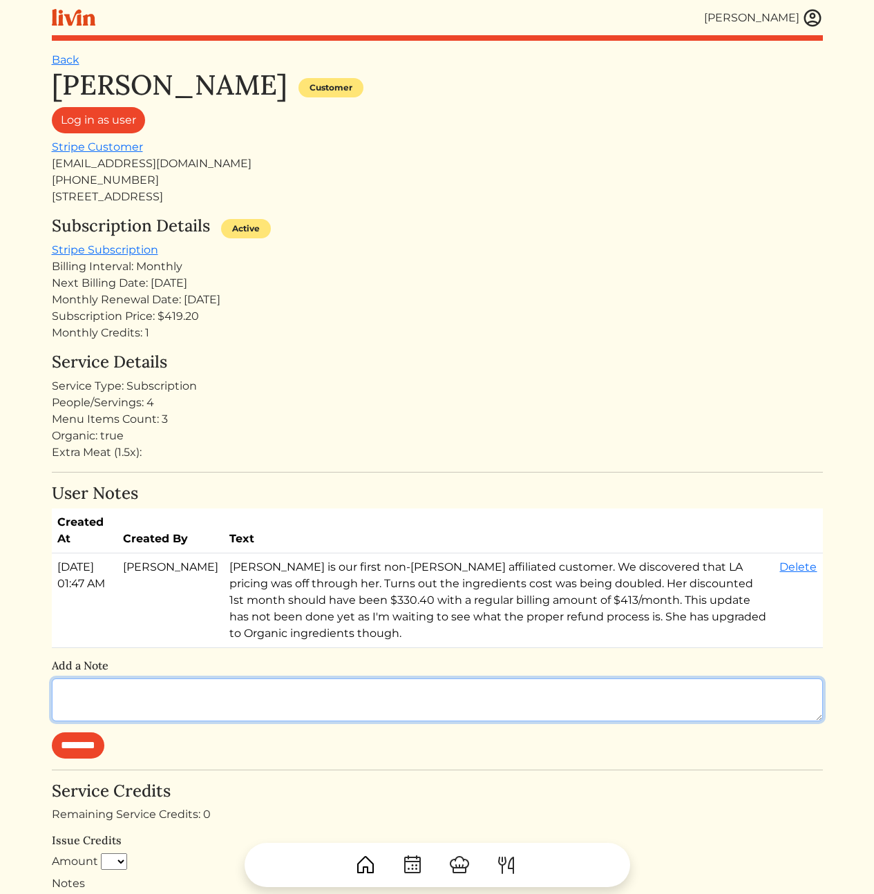
click at [496, 688] on textarea at bounding box center [437, 699] width 771 height 43
type textarea "**********"
click at [490, 678] on textarea "**********" at bounding box center [437, 699] width 771 height 43
click at [491, 678] on textarea "**********" at bounding box center [437, 699] width 771 height 43
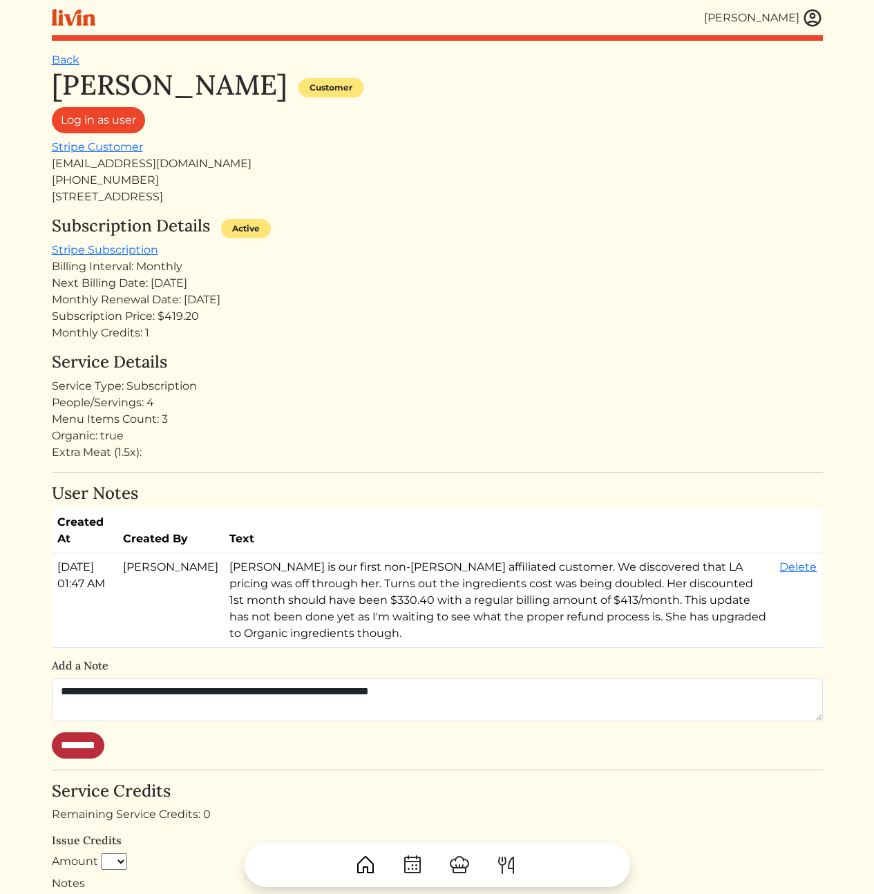
click at [70, 738] on input "********" at bounding box center [78, 745] width 52 height 26
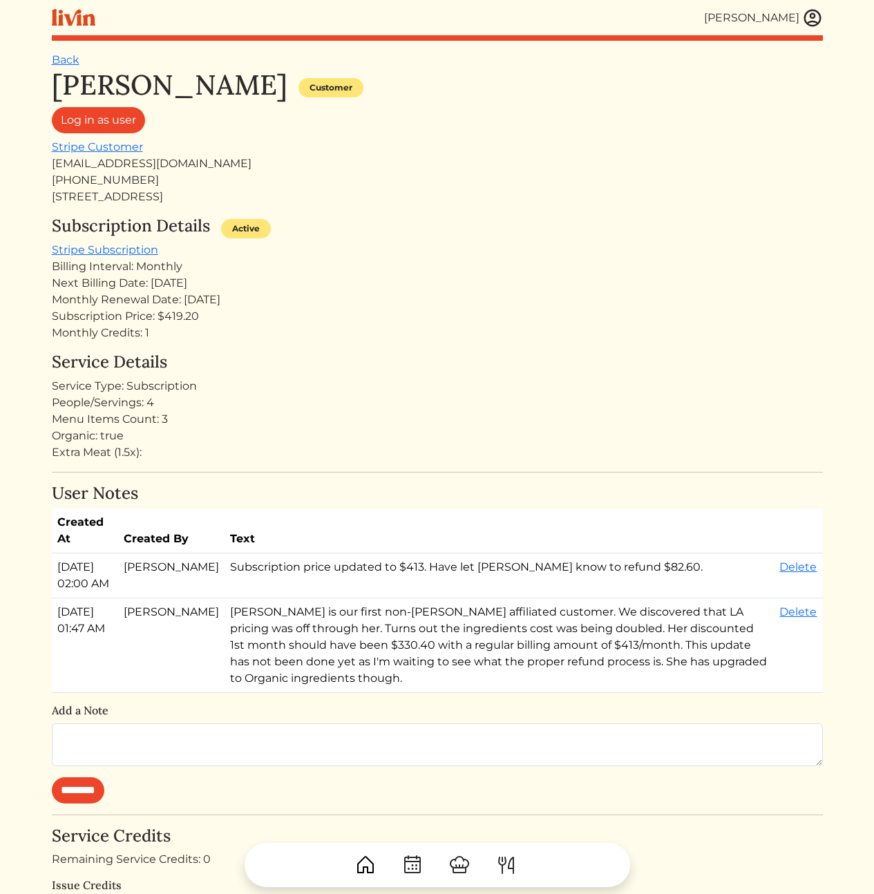
drag, startPoint x: 506, startPoint y: 276, endPoint x: 498, endPoint y: 274, distance: 8.5
click at [505, 276] on div "Next Billing Date: [DATE]" at bounding box center [437, 283] width 771 height 17
click at [816, 18] on img at bounding box center [812, 18] width 21 height 21
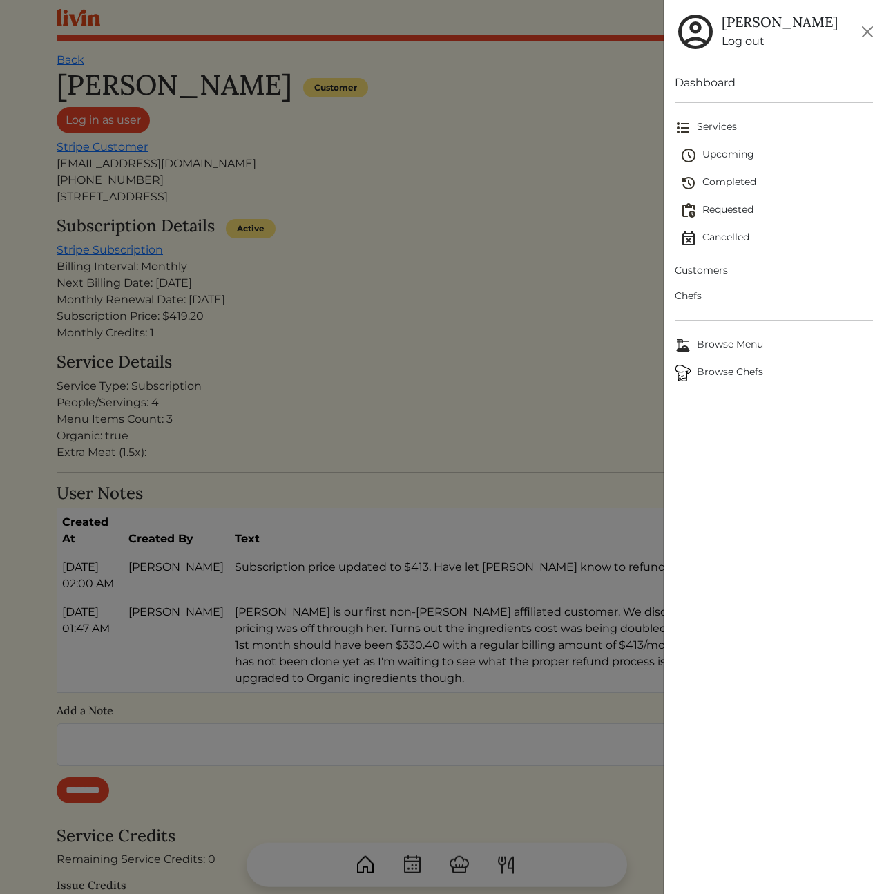
click at [720, 270] on span "Customers" at bounding box center [774, 270] width 198 height 15
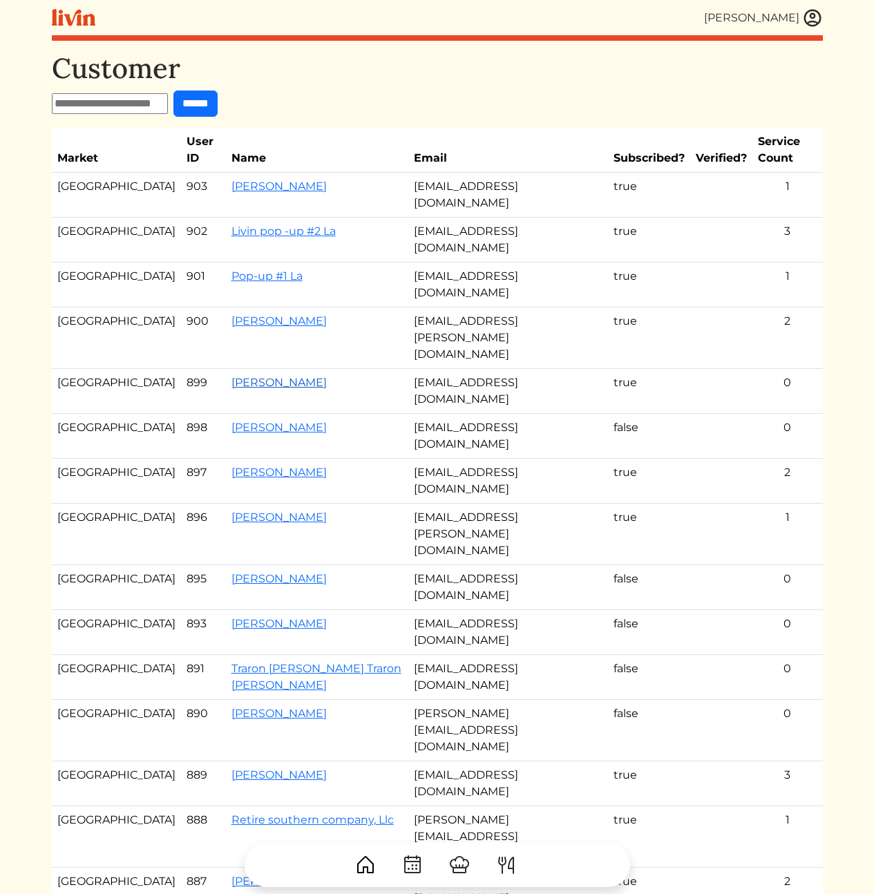
click at [231, 376] on link "[PERSON_NAME]" at bounding box center [278, 382] width 95 height 13
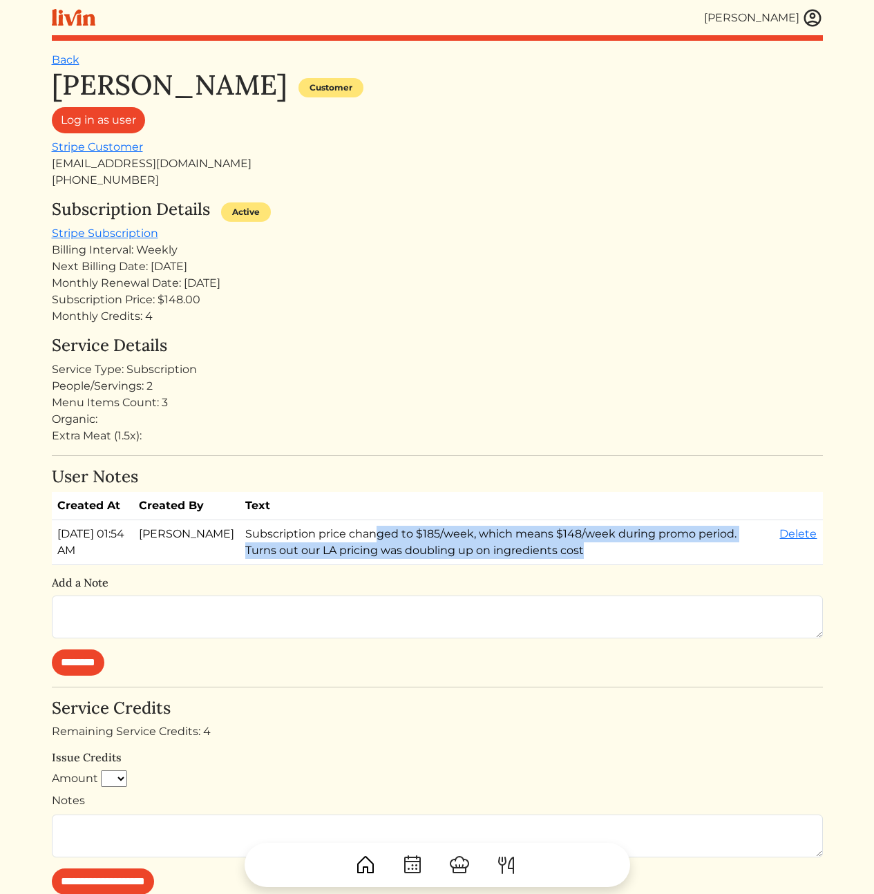
drag, startPoint x: 598, startPoint y: 578, endPoint x: 316, endPoint y: 559, distance: 282.4
click at [355, 546] on td "Subscription price changed to $185/week, which means $148/week during promo per…" at bounding box center [507, 542] width 534 height 45
click at [240, 559] on td "Subscription price changed to $185/week, which means $148/week during promo per…" at bounding box center [507, 542] width 534 height 45
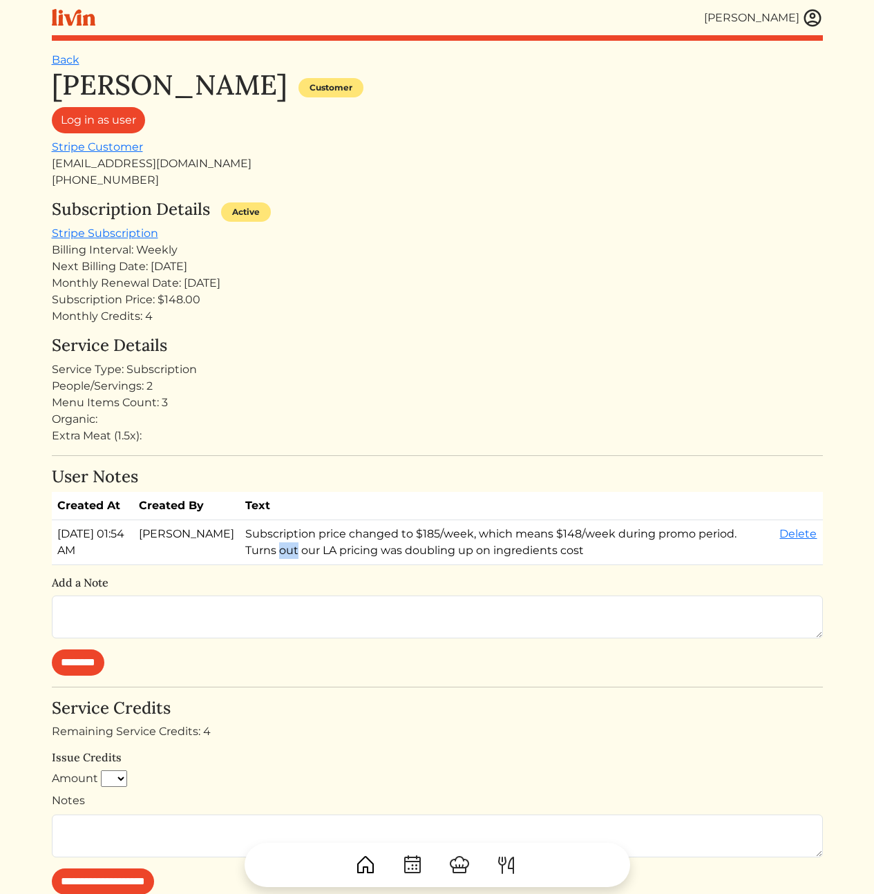
click at [240, 559] on td "Subscription price changed to $185/week, which means $148/week during promo per…" at bounding box center [507, 542] width 534 height 45
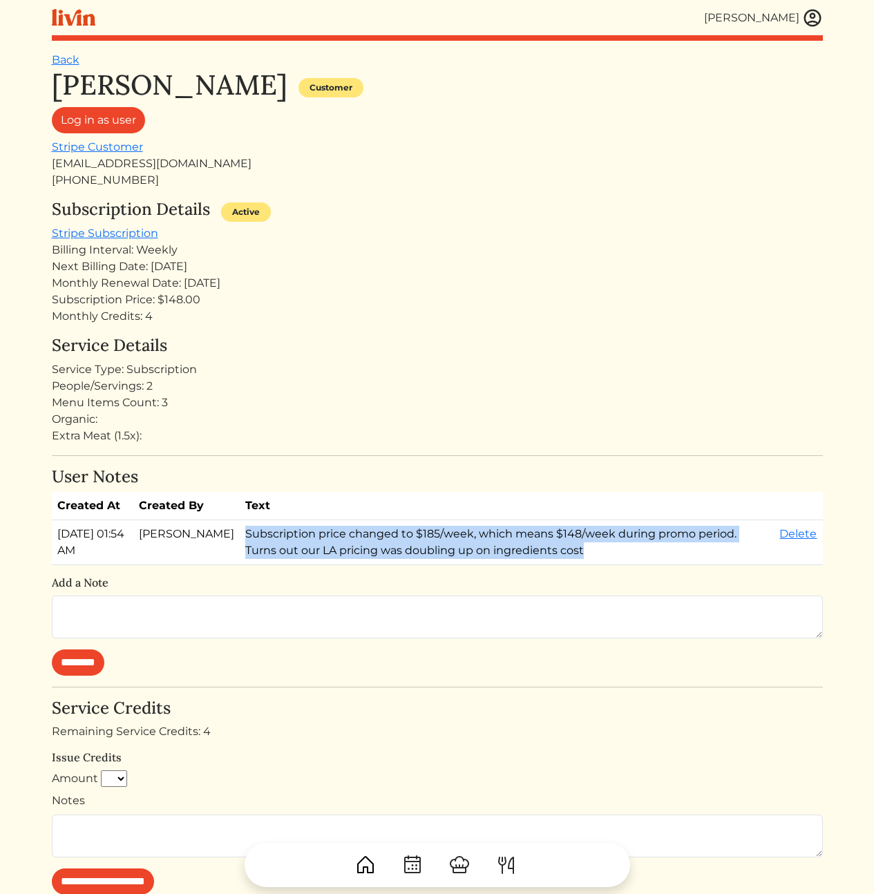
click at [240, 559] on td "Subscription price changed to $185/week, which means $148/week during promo per…" at bounding box center [507, 542] width 534 height 45
click at [553, 565] on td "Subscription price changed to $185/week, which means $148/week during promo per…" at bounding box center [507, 542] width 534 height 45
drag, startPoint x: 594, startPoint y: 568, endPoint x: 354, endPoint y: 523, distance: 244.7
click at [353, 524] on table "Created At Created By Text [DATE] 01:54 AM [PERSON_NAME] Subscription price cha…" at bounding box center [437, 528] width 771 height 73
click at [473, 559] on td "Subscription price changed to $185/week, which means $148/week during promo per…" at bounding box center [507, 542] width 534 height 45
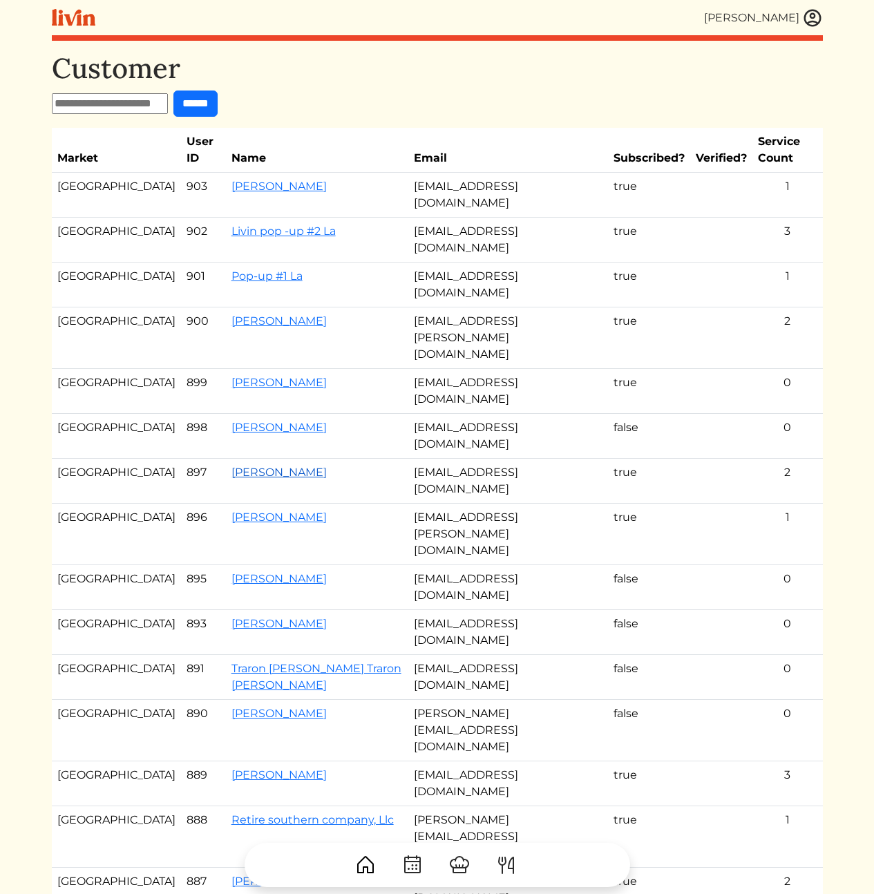
click at [235, 466] on link "[PERSON_NAME]" at bounding box center [278, 472] width 95 height 13
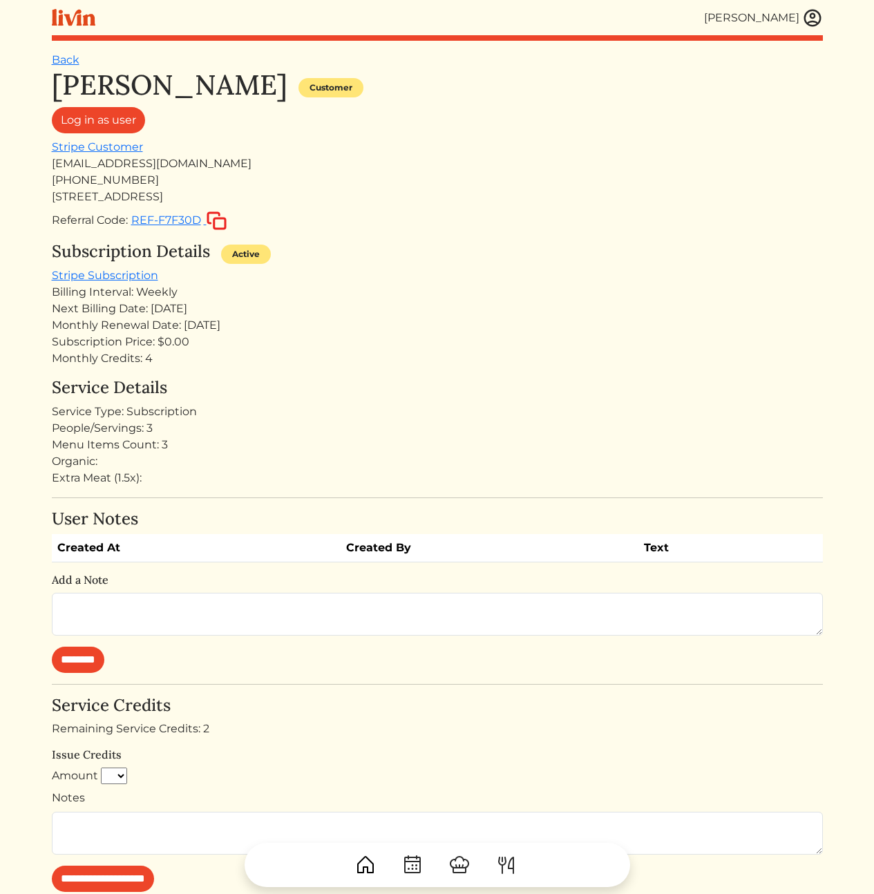
scroll to position [345, 0]
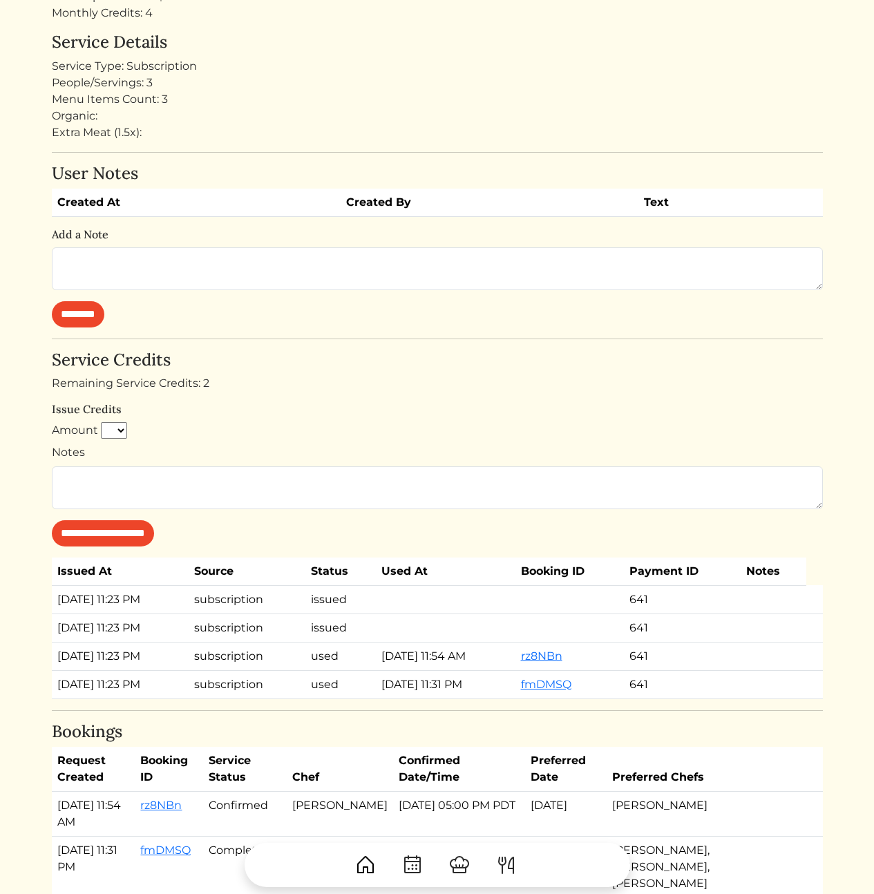
drag, startPoint x: 422, startPoint y: 664, endPoint x: 82, endPoint y: 603, distance: 345.3
click at [86, 602] on tbody "[DATE] 11:23 PM subscription issued 641 [DATE] 11:23 PM subscription issued 641…" at bounding box center [437, 641] width 771 height 113
click at [82, 603] on td "[DATE] 11:23 PM" at bounding box center [120, 599] width 137 height 28
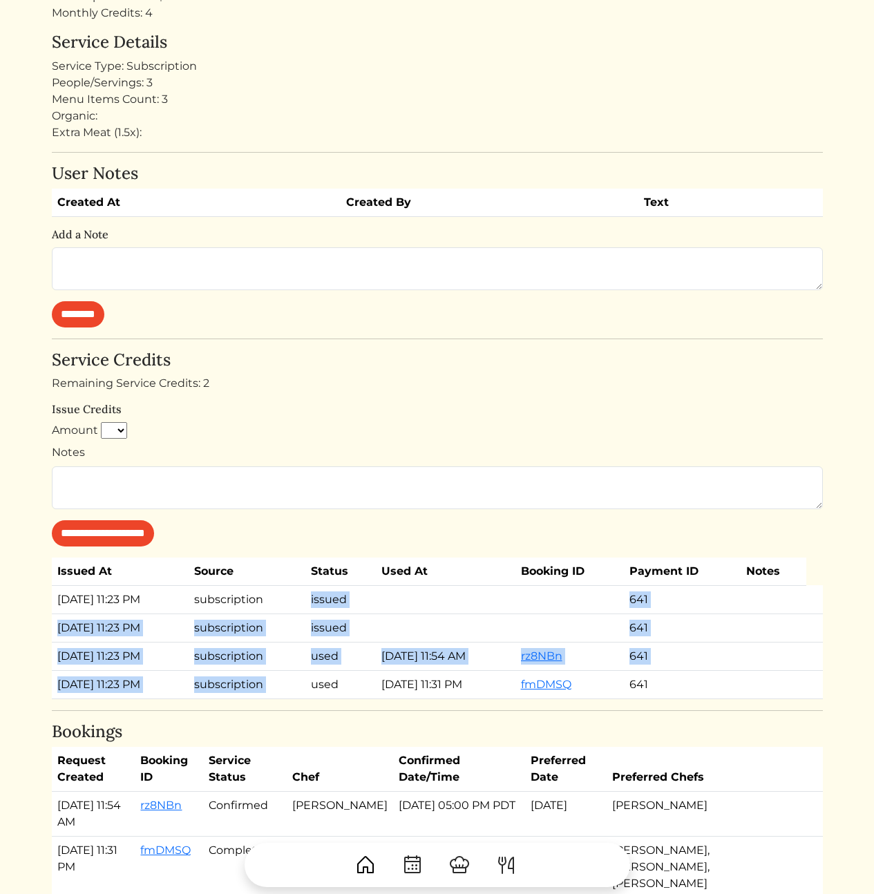
drag, startPoint x: 265, startPoint y: 610, endPoint x: 344, endPoint y: 693, distance: 114.8
click at [327, 678] on tbody "[DATE] 11:23 PM subscription issued 641 [DATE] 11:23 PM subscription issued 641…" at bounding box center [437, 641] width 771 height 113
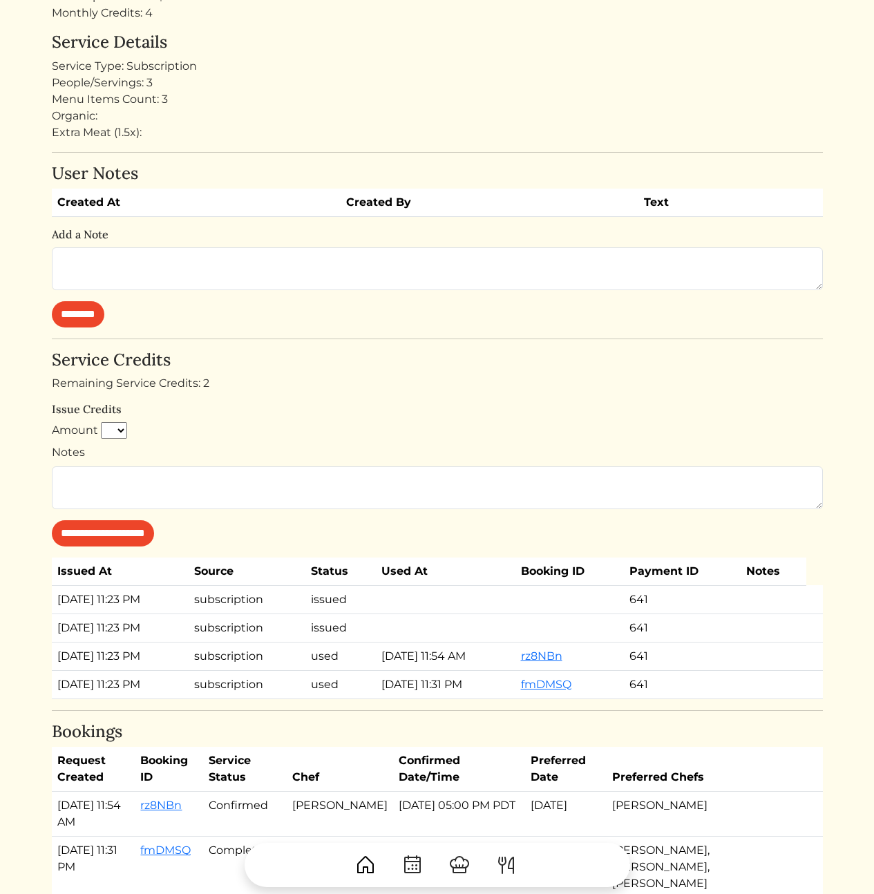
drag, startPoint x: 354, startPoint y: 697, endPoint x: 420, endPoint y: 698, distance: 66.3
click at [354, 697] on td "used" at bounding box center [340, 684] width 70 height 28
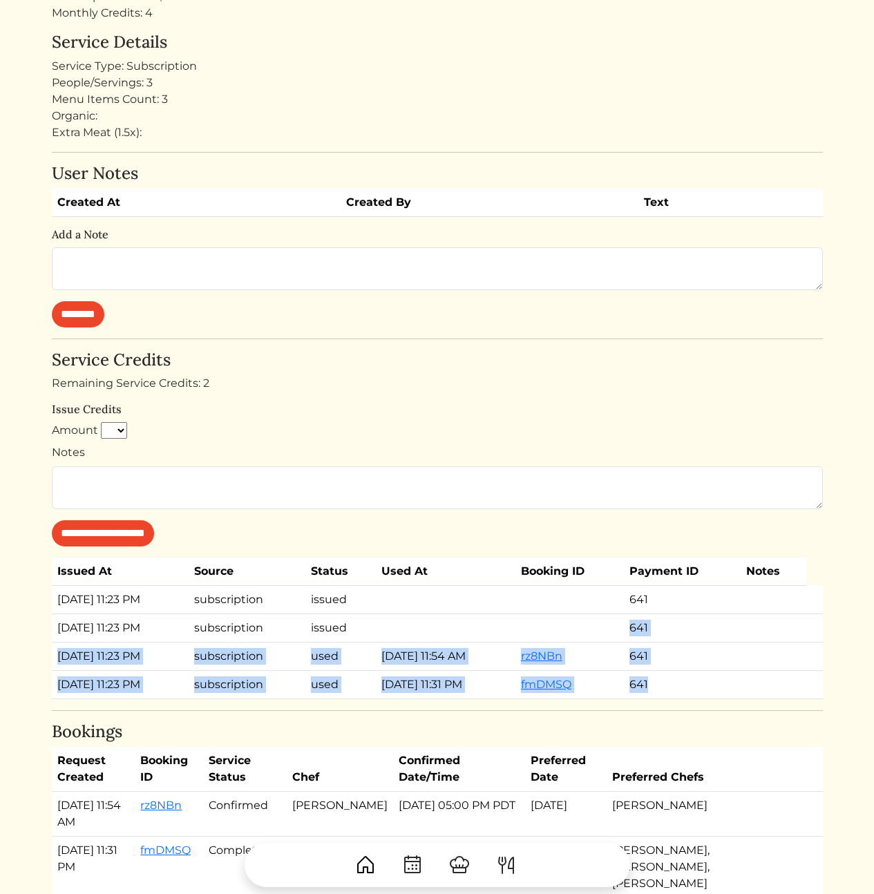
drag, startPoint x: 459, startPoint y: 692, endPoint x: 372, endPoint y: 615, distance: 116.0
click at [408, 623] on div "[PERSON_NAME] Customer Log in as user Stripe Customer [EMAIL_ADDRESS][DOMAIN_NA…" at bounding box center [437, 310] width 771 height 1175
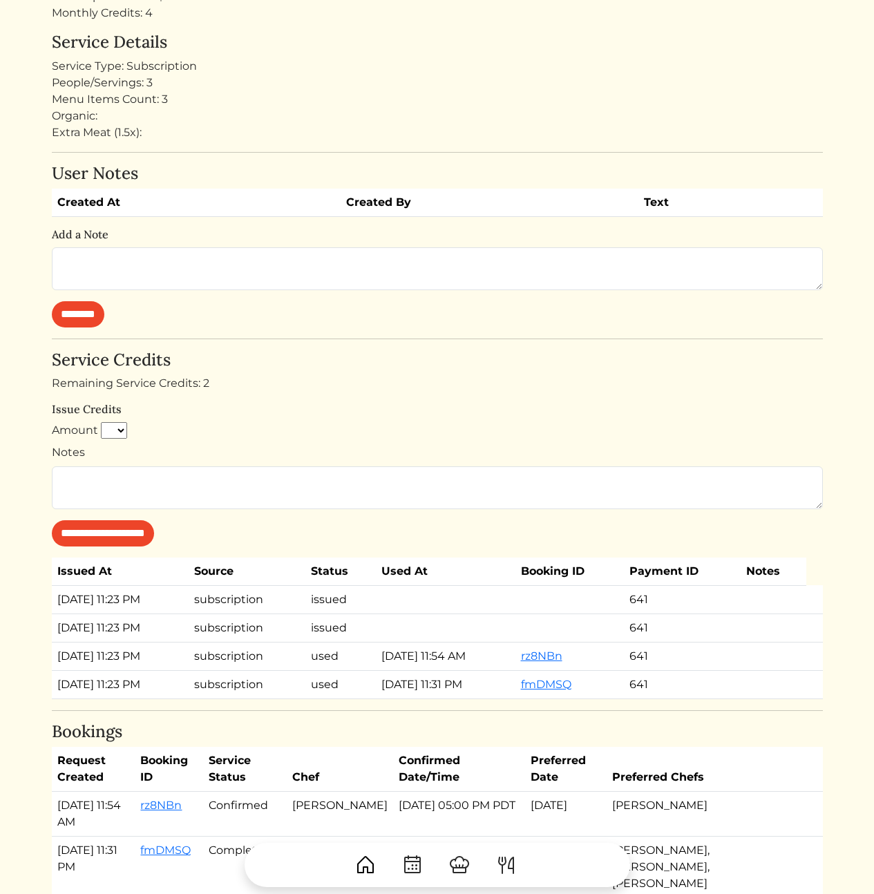
click at [372, 615] on td "issued" at bounding box center [340, 627] width 70 height 28
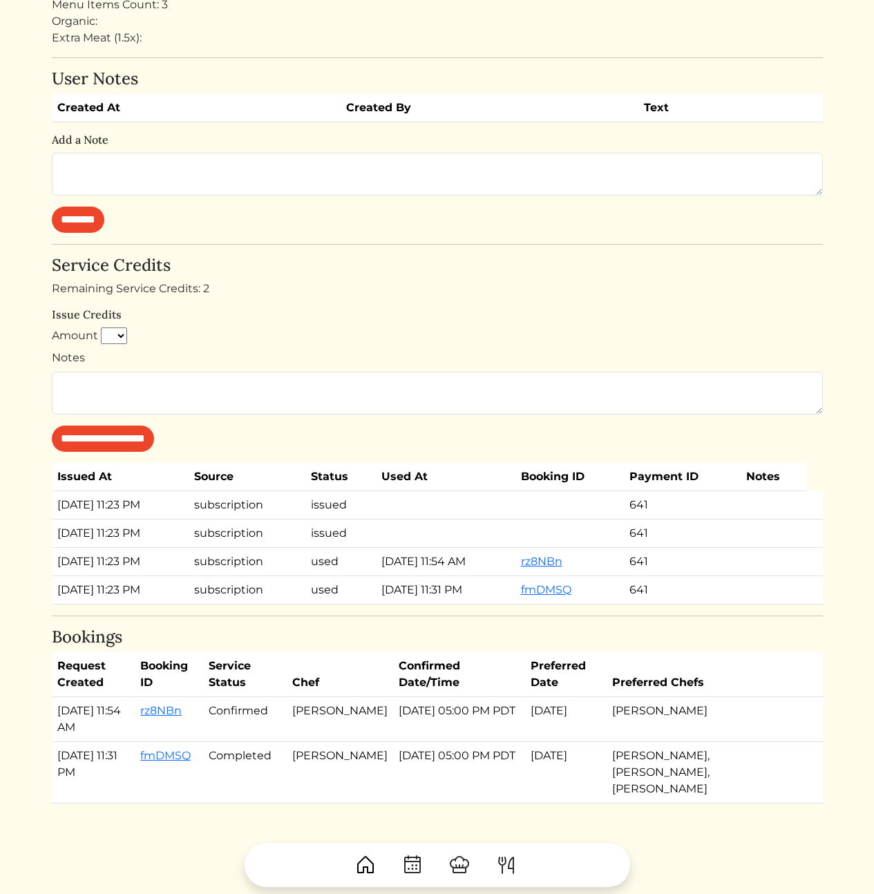
scroll to position [517, 0]
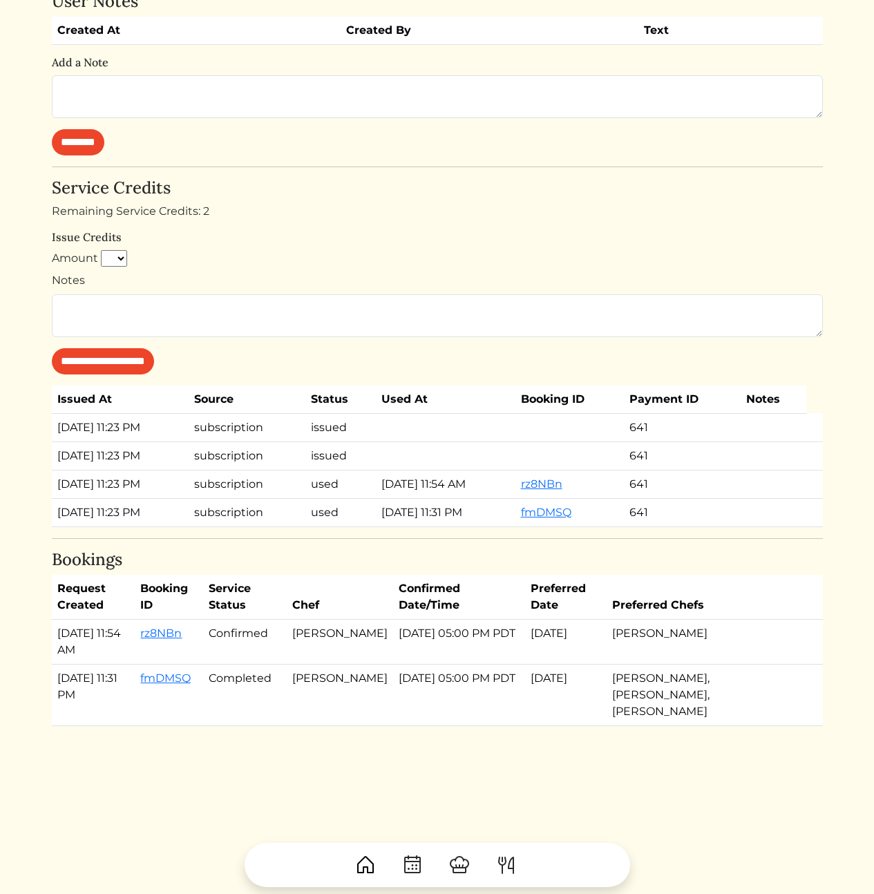
click at [466, 695] on td "[DATE] 05:00 PM PDT" at bounding box center [459, 694] width 132 height 61
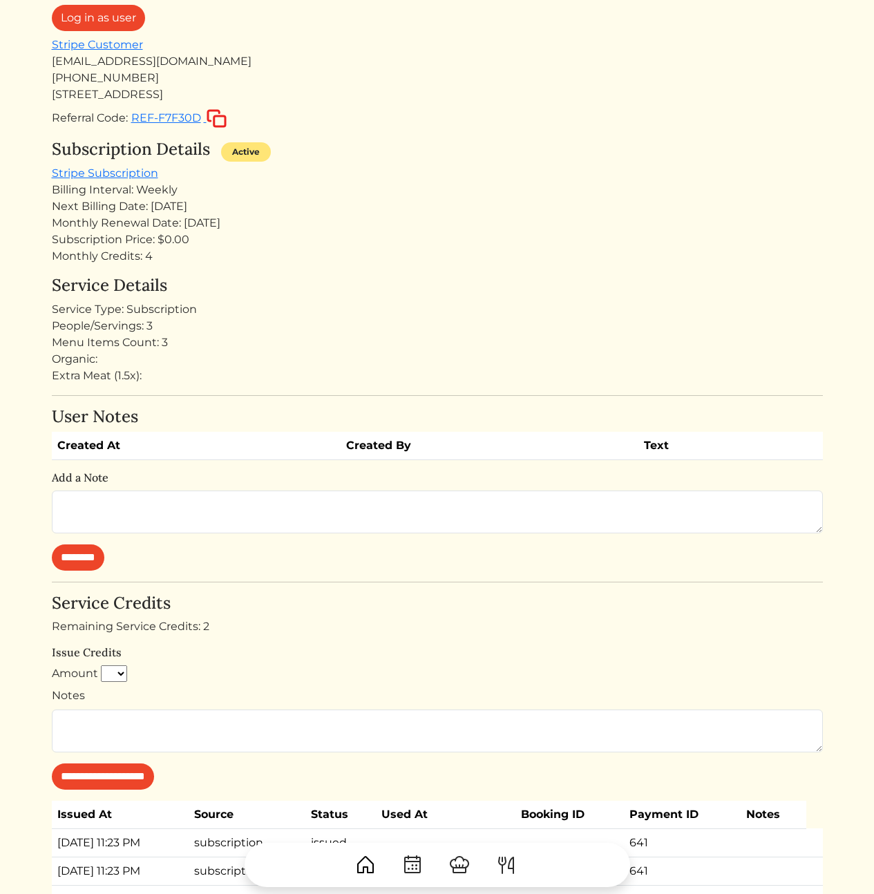
scroll to position [0, 0]
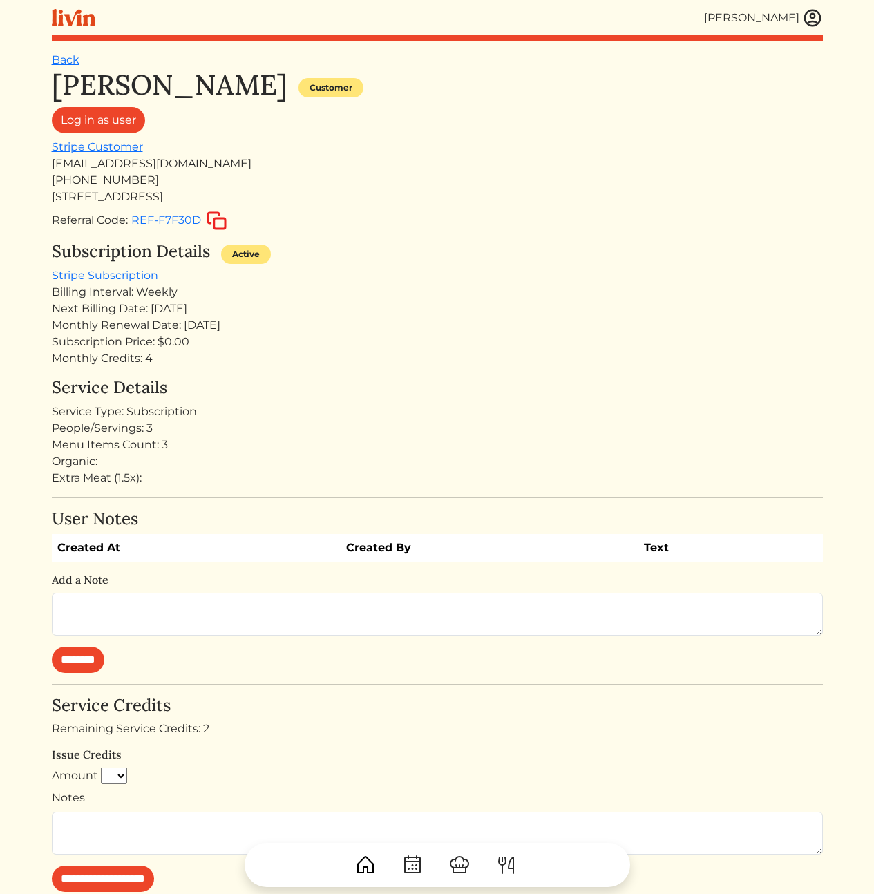
click at [132, 162] on div "[EMAIL_ADDRESS][DOMAIN_NAME]" at bounding box center [437, 163] width 771 height 17
copy div "[EMAIL_ADDRESS][DOMAIN_NAME]"
click at [92, 274] on link "Stripe Subscription" at bounding box center [105, 275] width 106 height 13
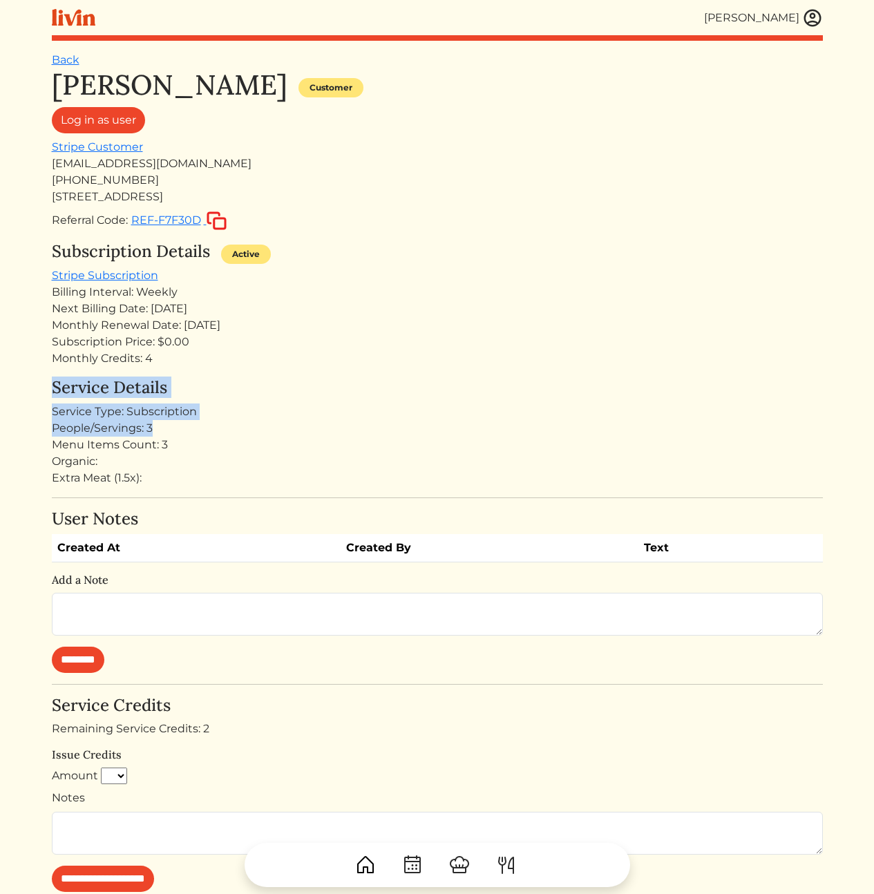
drag, startPoint x: 172, startPoint y: 387, endPoint x: 241, endPoint y: 481, distance: 116.6
click at [186, 420] on div "[PERSON_NAME] Customer Log in as user Stripe Customer [EMAIL_ADDRESS][DOMAIN_NA…" at bounding box center [437, 655] width 771 height 1175
drag, startPoint x: 253, startPoint y: 490, endPoint x: 221, endPoint y: 381, distance: 113.9
click at [220, 374] on div "[PERSON_NAME] Customer Log in as user Stripe Customer [EMAIL_ADDRESS][DOMAIN_NA…" at bounding box center [437, 655] width 771 height 1175
click at [222, 386] on h4 "Service Details" at bounding box center [437, 388] width 771 height 20
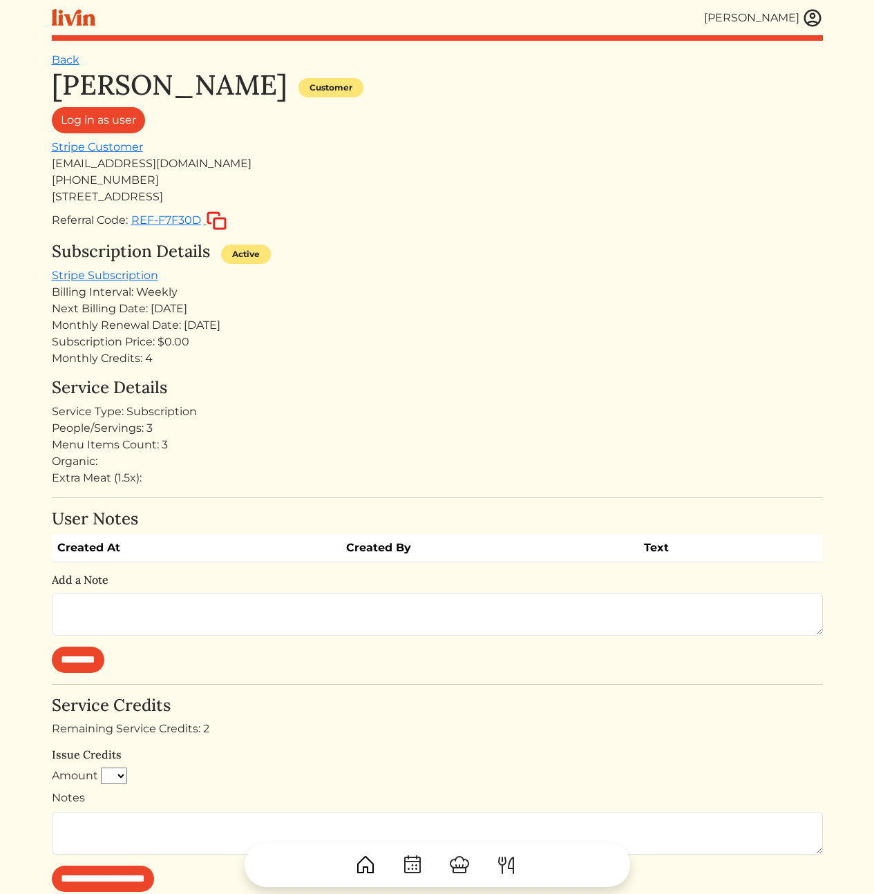
click at [237, 428] on div "People/Servings: 3" at bounding box center [437, 428] width 771 height 17
click at [157, 343] on div "Subscription Price: $0.00" at bounding box center [437, 342] width 771 height 17
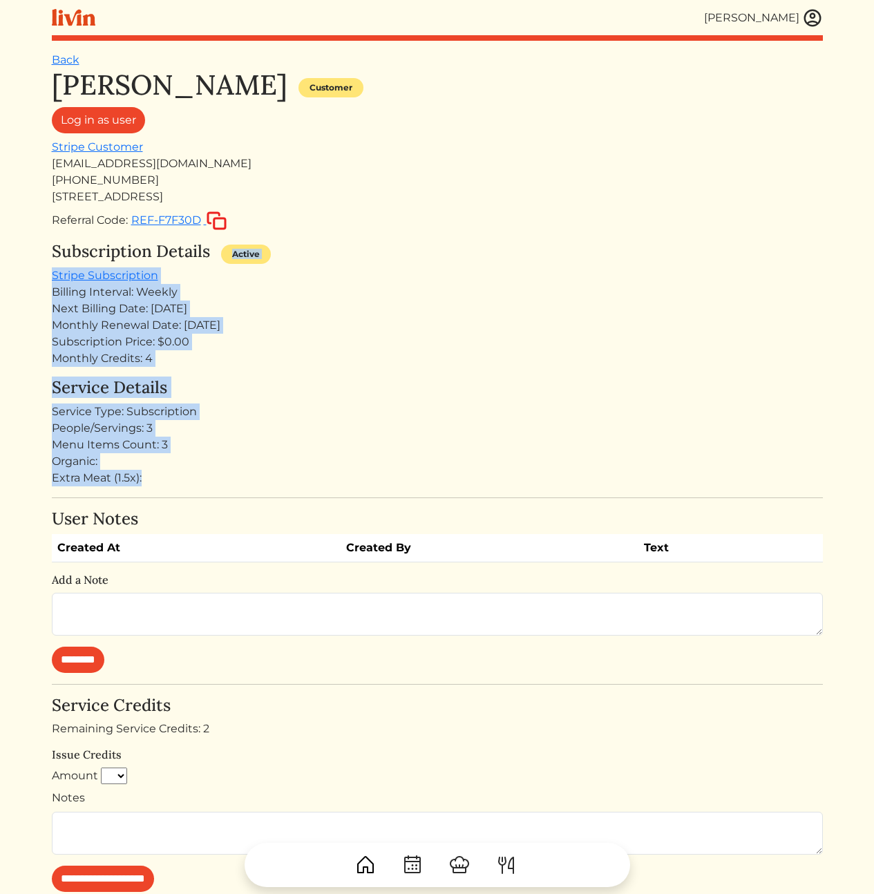
drag, startPoint x: 279, startPoint y: 315, endPoint x: 238, endPoint y: 496, distance: 185.5
click at [236, 495] on div "[PERSON_NAME] Customer Log in as user Stripe Customer [EMAIL_ADDRESS][DOMAIN_NA…" at bounding box center [437, 655] width 771 height 1175
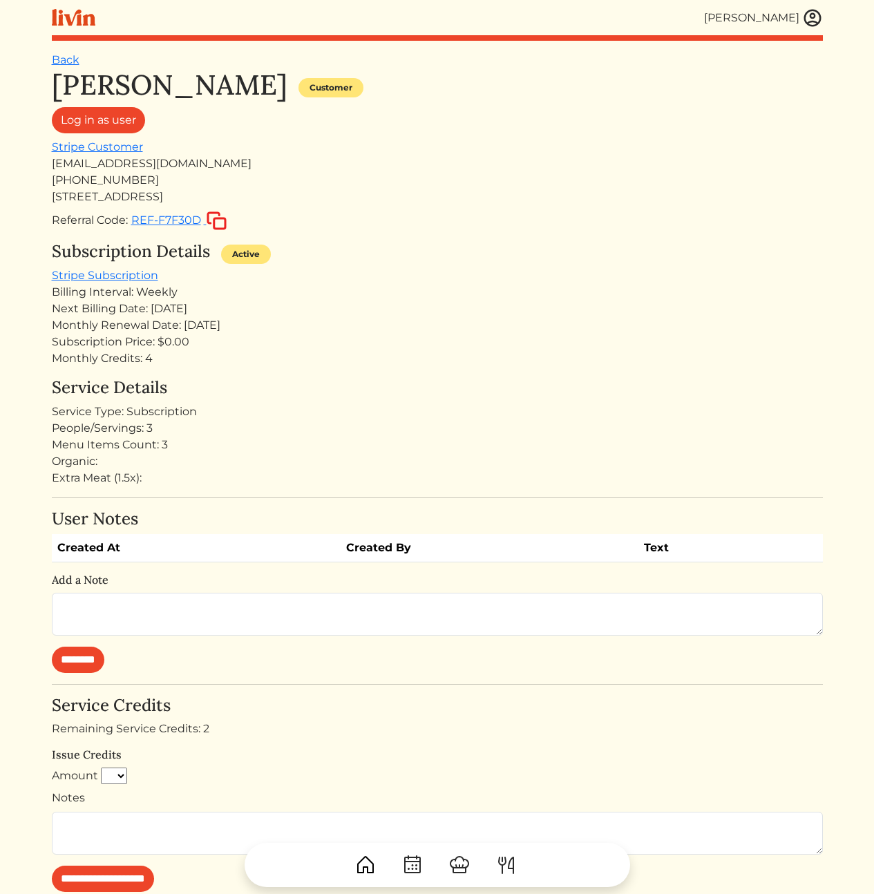
click at [260, 501] on div "[PERSON_NAME] Customer Log in as user Stripe Customer [EMAIL_ADDRESS][DOMAIN_NA…" at bounding box center [437, 655] width 771 height 1175
click at [120, 443] on div "Menu Items Count: 3" at bounding box center [437, 445] width 771 height 17
click at [107, 423] on div "People/Servings: 3" at bounding box center [437, 428] width 771 height 17
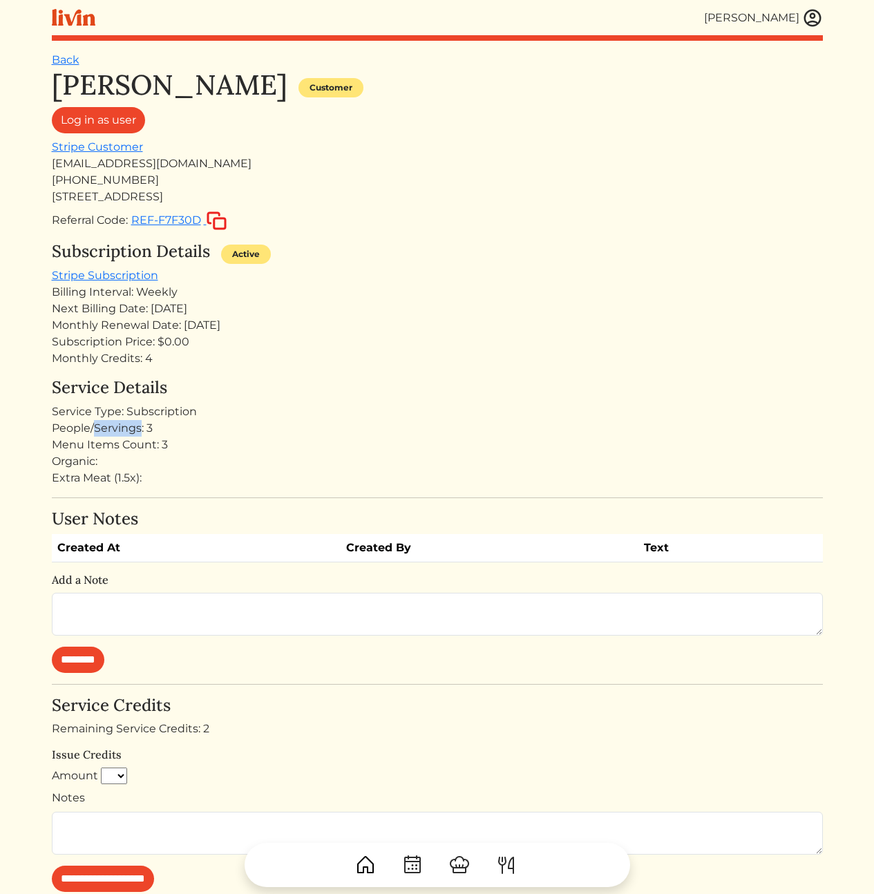
click at [107, 423] on div "People/Servings: 3" at bounding box center [437, 428] width 771 height 17
click at [231, 447] on div "Menu Items Count: 3" at bounding box center [437, 445] width 771 height 17
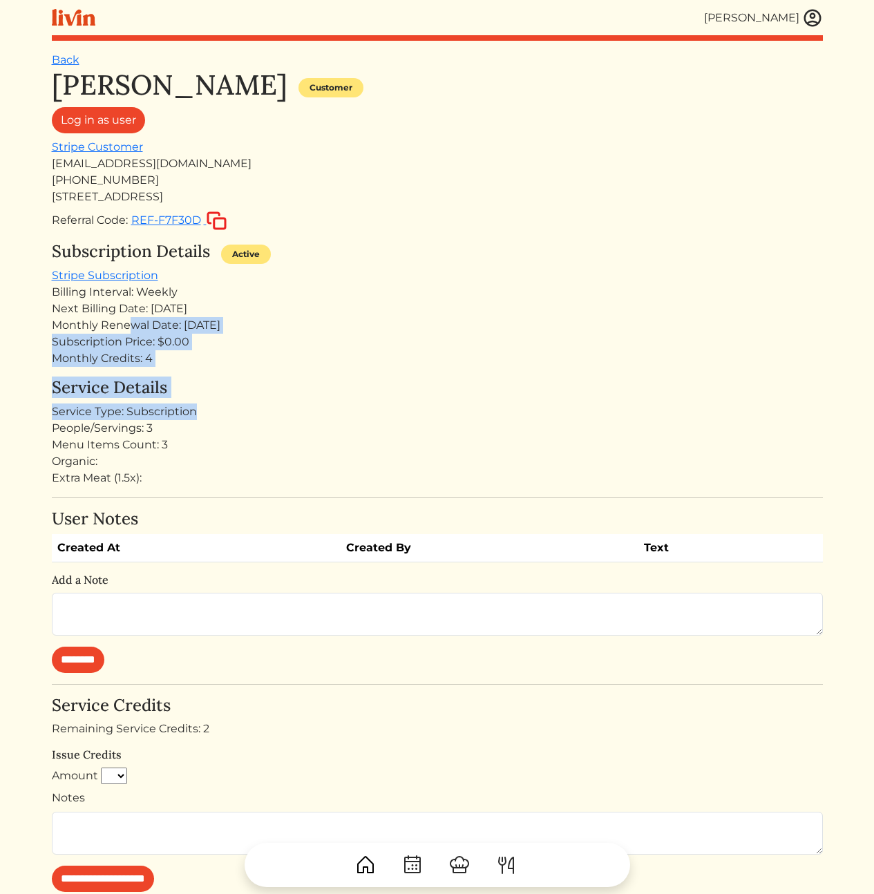
drag, startPoint x: 181, startPoint y: 333, endPoint x: 258, endPoint y: 413, distance: 111.4
click at [258, 410] on div "[PERSON_NAME] Customer Log in as user Stripe Customer [EMAIL_ADDRESS][DOMAIN_NA…" at bounding box center [437, 655] width 771 height 1175
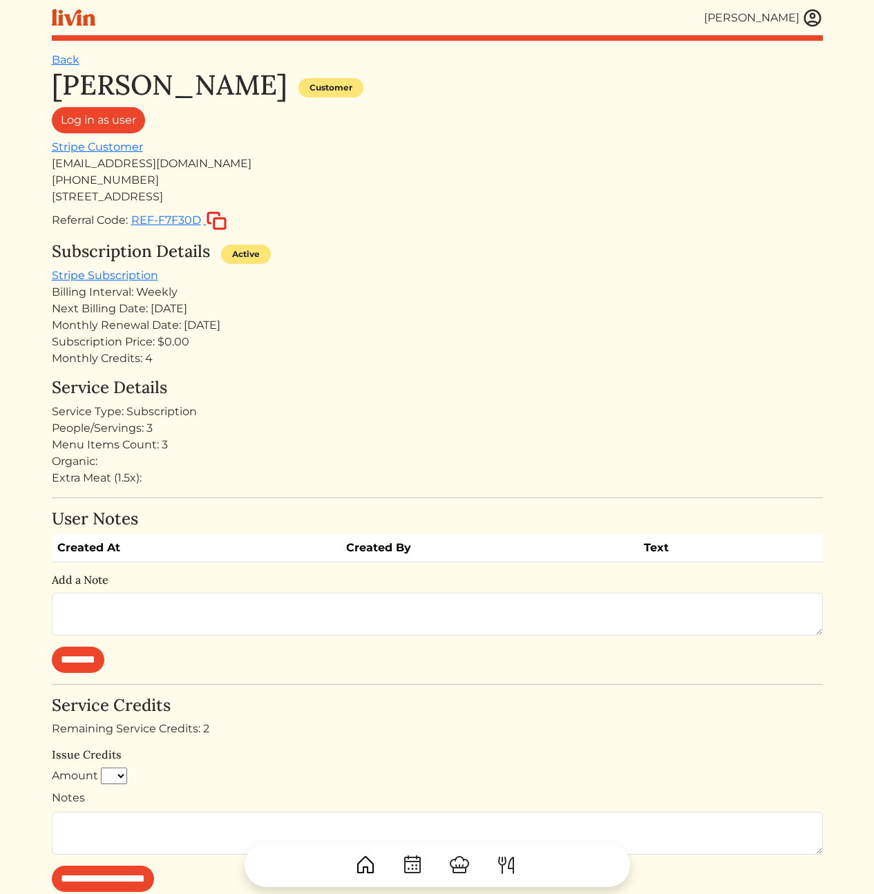
click at [260, 419] on div "Service Type: Subscription" at bounding box center [437, 411] width 771 height 17
drag, startPoint x: 251, startPoint y: 430, endPoint x: 204, endPoint y: 314, distance: 124.9
click at [204, 314] on div "[PERSON_NAME] Customer Log in as user Stripe Customer [EMAIL_ADDRESS][DOMAIN_NA…" at bounding box center [437, 655] width 771 height 1175
click at [204, 314] on div "Next Billing Date: [DATE]" at bounding box center [437, 308] width 771 height 17
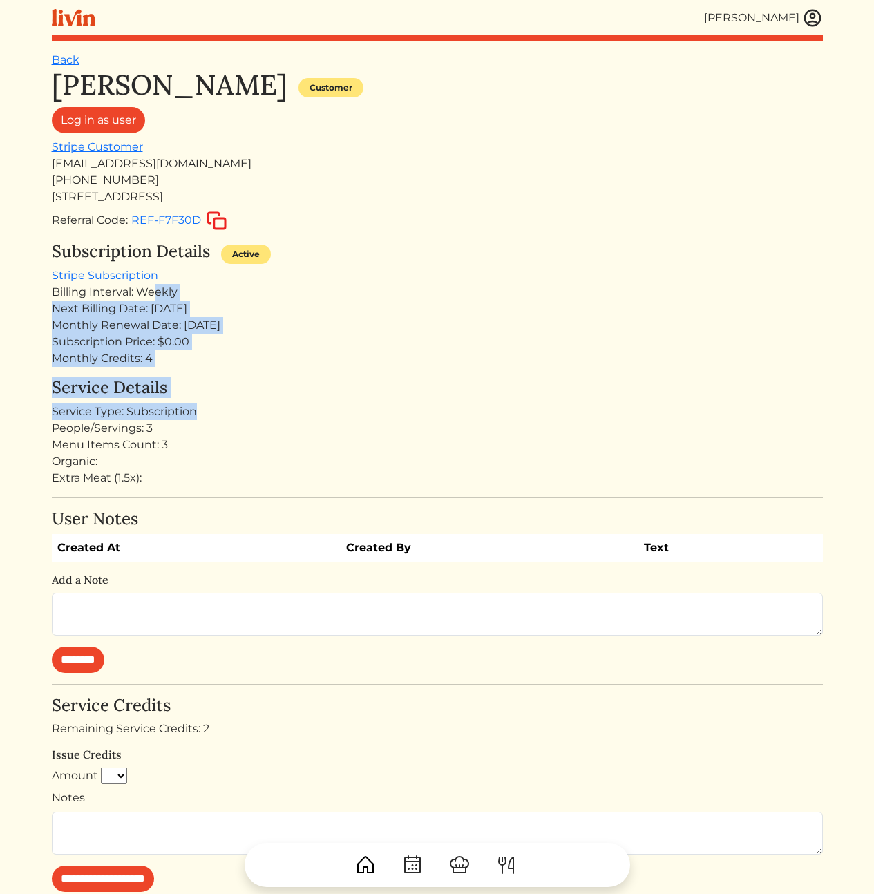
drag, startPoint x: 191, startPoint y: 396, endPoint x: 216, endPoint y: 425, distance: 37.7
click at [208, 415] on div "[PERSON_NAME] Customer Log in as user Stripe Customer [EMAIL_ADDRESS][DOMAIN_NA…" at bounding box center [437, 655] width 771 height 1175
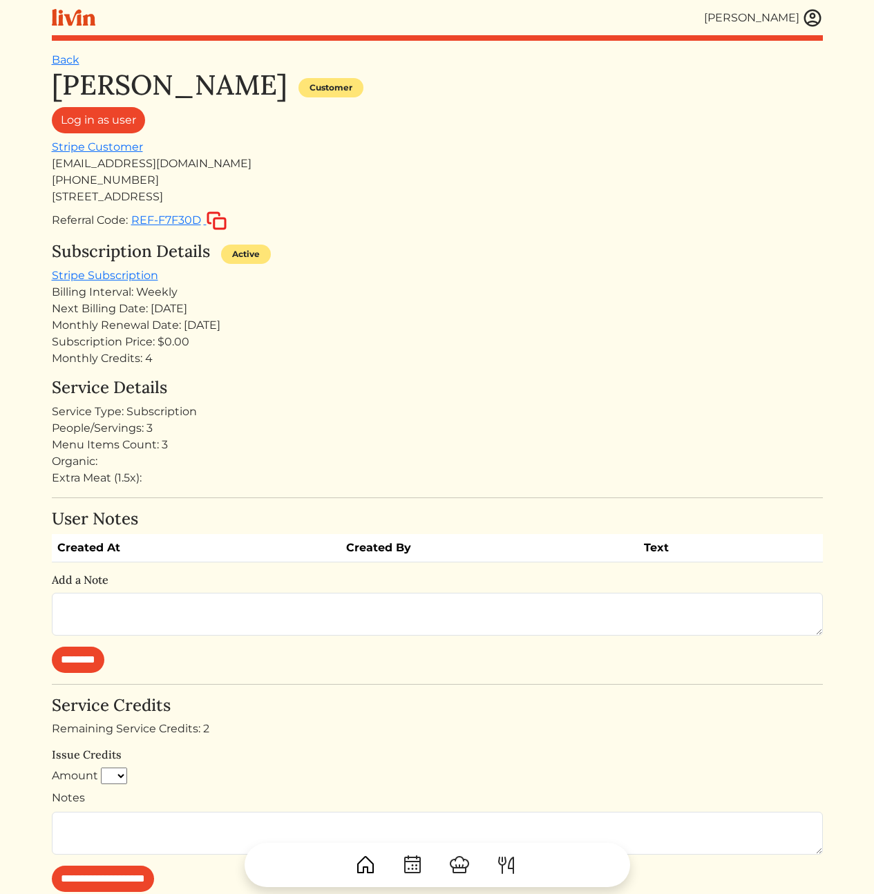
click at [216, 425] on div "People/Servings: 3" at bounding box center [437, 428] width 771 height 17
drag, startPoint x: 191, startPoint y: 166, endPoint x: 48, endPoint y: 171, distance: 142.4
click at [48, 171] on div "[PERSON_NAME] [PERSON_NAME] Log out Dashboard Services Upcoming Completed Reque…" at bounding box center [437, 655] width 787 height 1310
copy div "[EMAIL_ADDRESS][DOMAIN_NAME]"
click at [222, 428] on div "People/Servings: 3" at bounding box center [437, 428] width 771 height 17
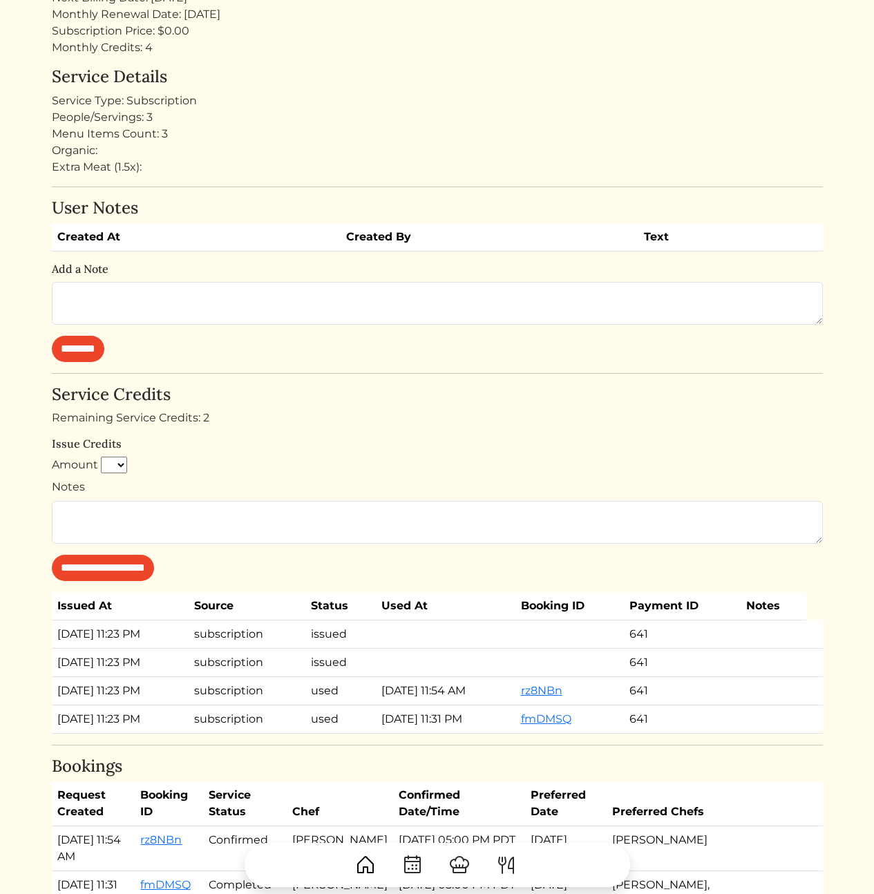
scroll to position [517, 0]
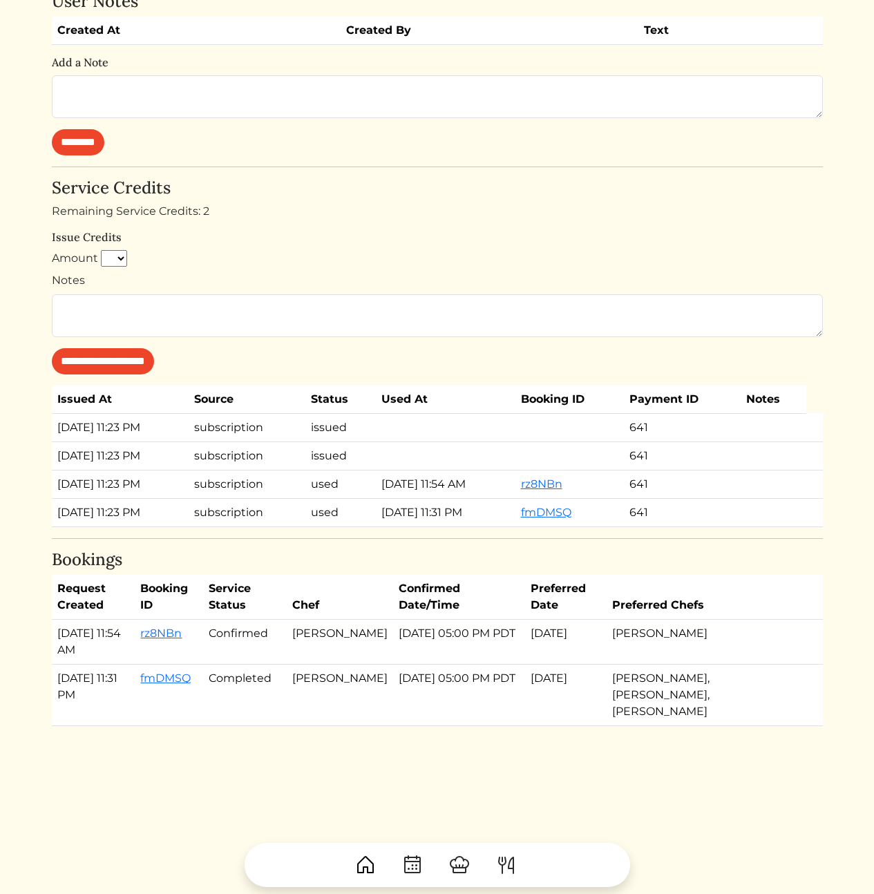
click at [575, 639] on td "[DATE]" at bounding box center [566, 642] width 82 height 45
click at [591, 641] on td "[DATE]" at bounding box center [566, 642] width 82 height 45
click at [475, 636] on td "[DATE] 05:00 PM PDT" at bounding box center [459, 642] width 132 height 45
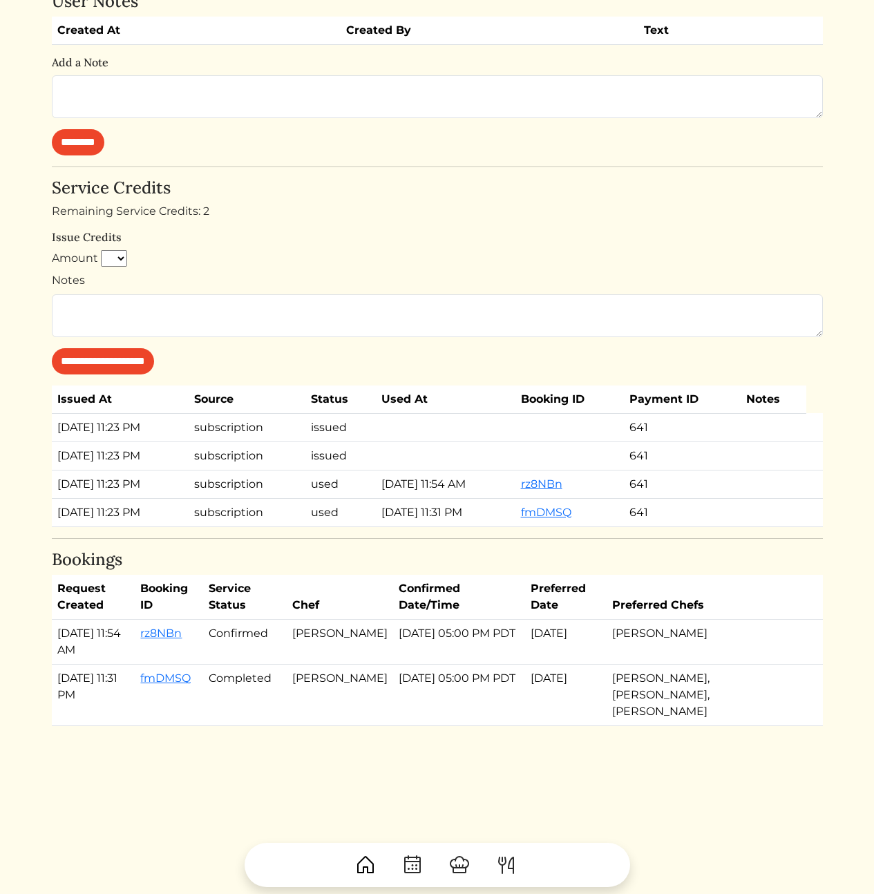
click at [494, 664] on td "[DATE] 05:00 PM PDT" at bounding box center [459, 694] width 132 height 61
click at [401, 233] on h6 "Issue Credits" at bounding box center [437, 237] width 771 height 13
